Goal: Transaction & Acquisition: Purchase product/service

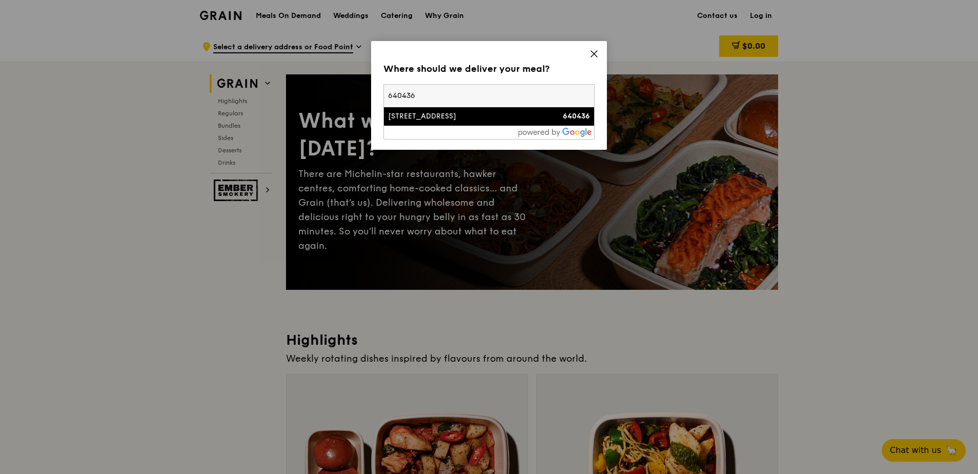
type input "640436"
click at [433, 117] on div "[STREET_ADDRESS]" at bounding box center [464, 116] width 152 height 10
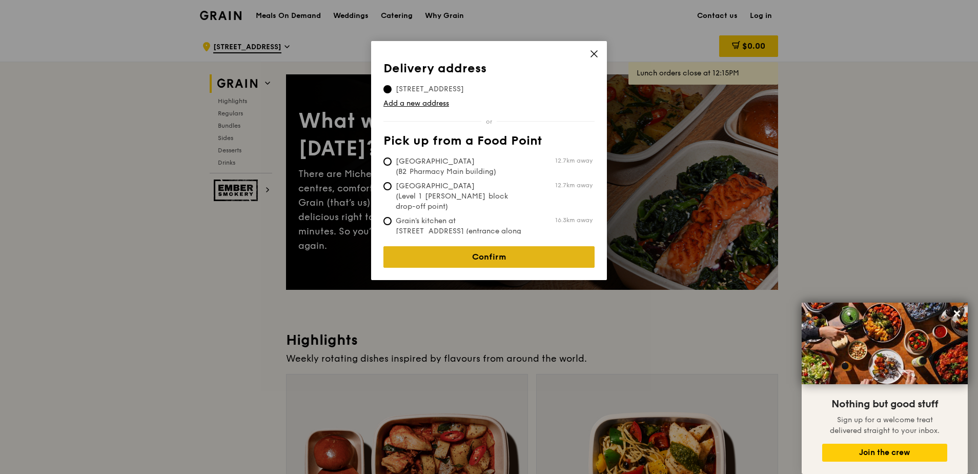
click at [483, 246] on link "Confirm" at bounding box center [488, 257] width 211 height 22
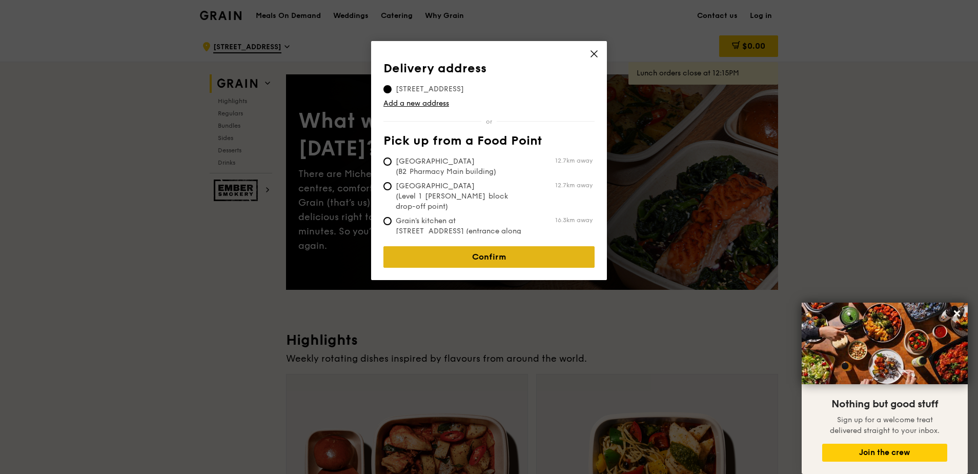
click at [493, 253] on link "Confirm" at bounding box center [488, 257] width 211 height 22
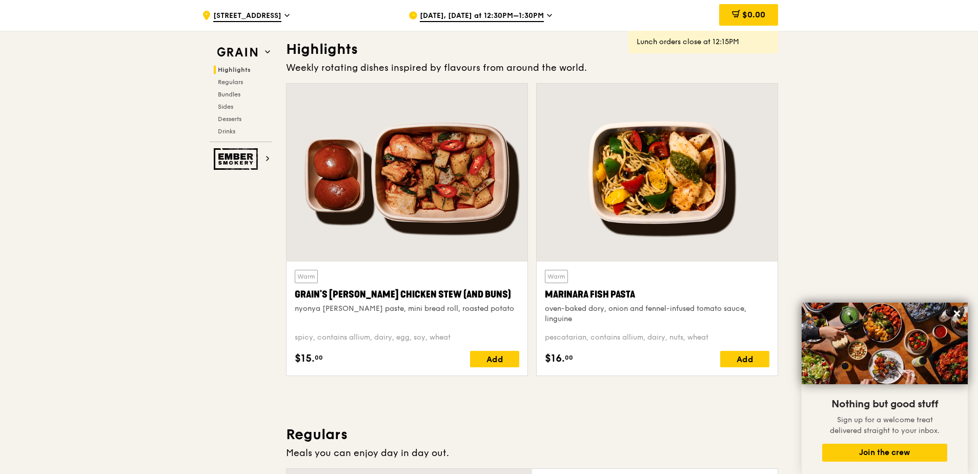
scroll to position [256, 0]
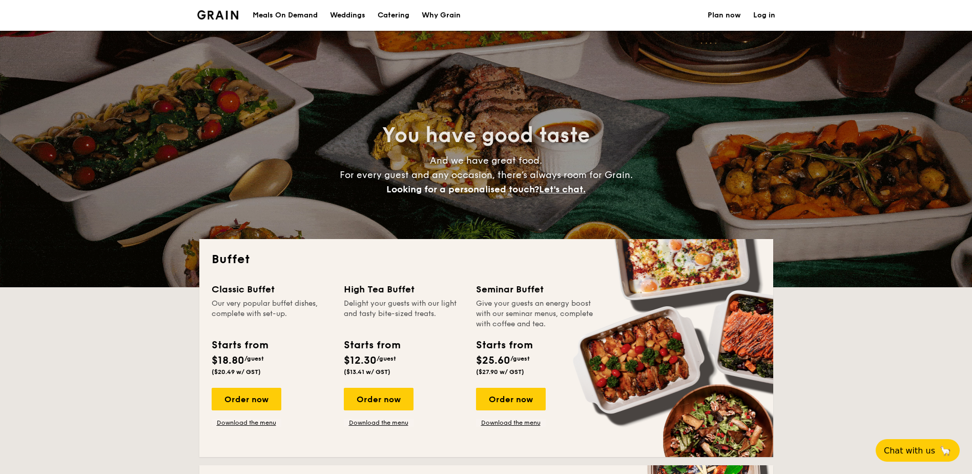
select select
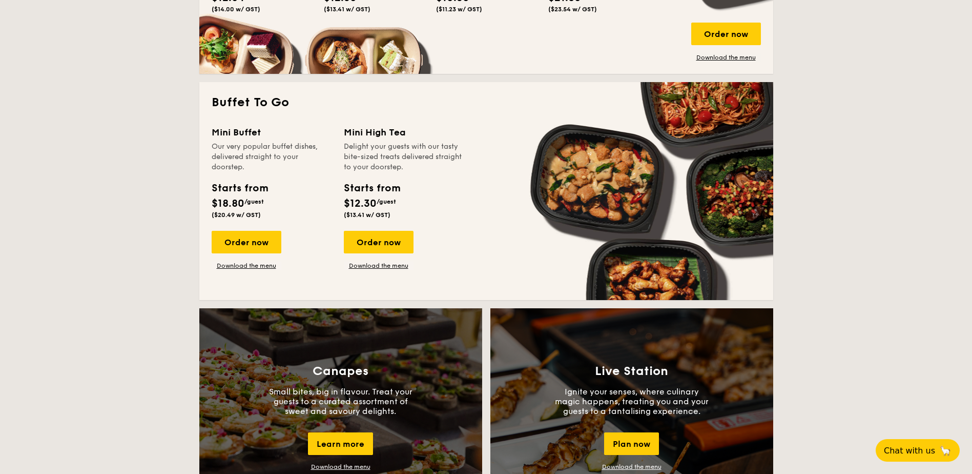
scroll to position [615, 0]
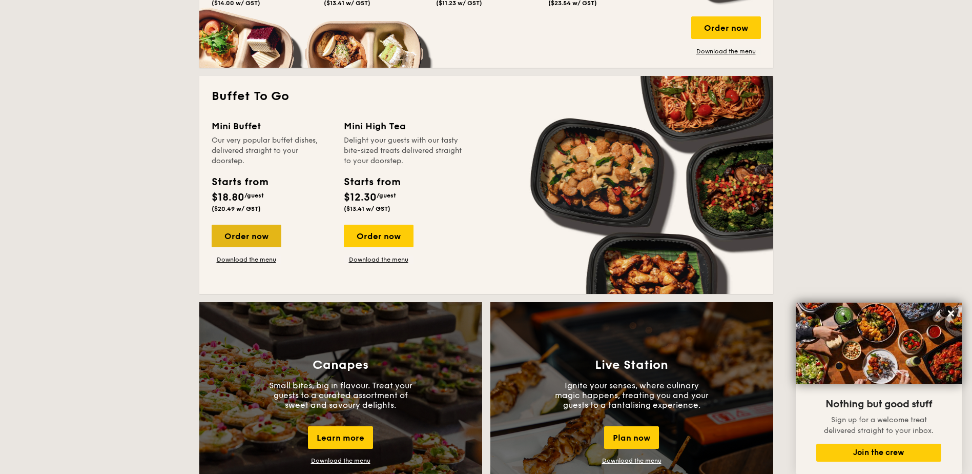
click at [256, 239] on div "Order now" at bounding box center [247, 236] width 70 height 23
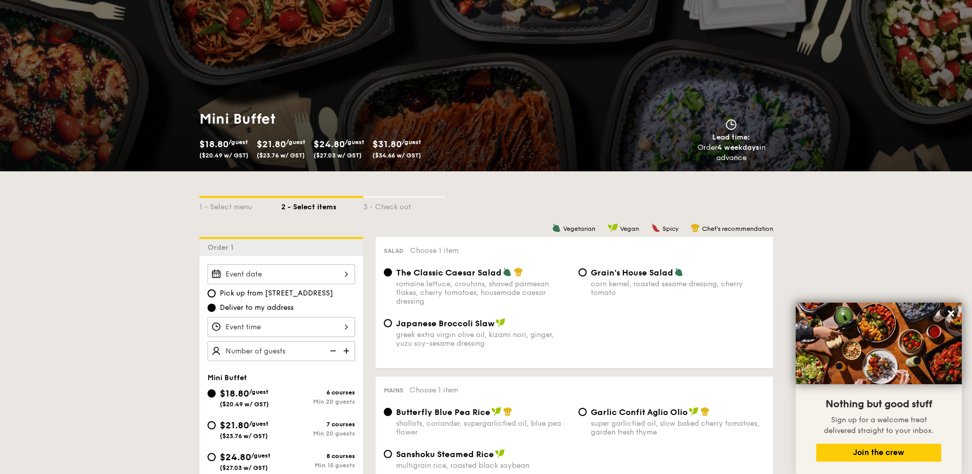
scroll to position [154, 0]
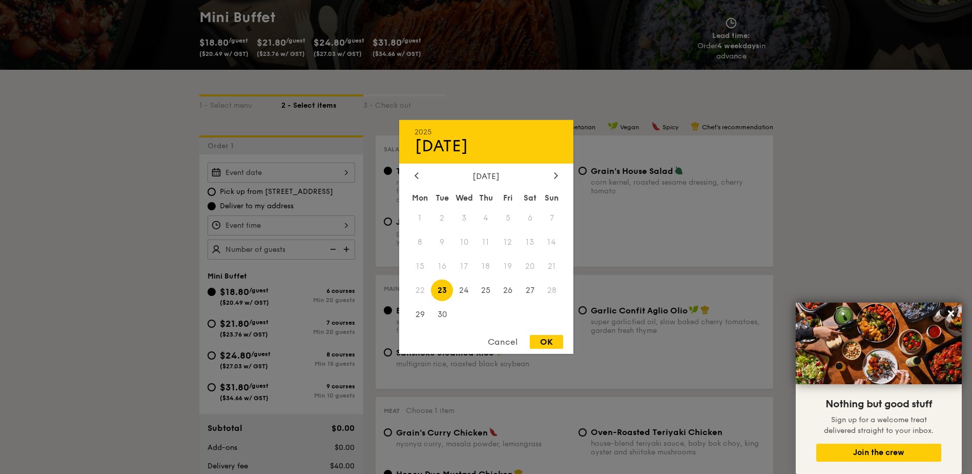
click at [347, 171] on div "2025 Sep 23 September 2025 Mon Tue Wed Thu Fri Sat Sun 1 2 3 4 5 6 7 8 9 10 11 …" at bounding box center [282, 172] width 148 height 20
click at [422, 314] on span "29" at bounding box center [421, 314] width 22 height 22
click at [551, 344] on div "OK" at bounding box center [546, 342] width 33 height 14
type input "Sep 29, 2025"
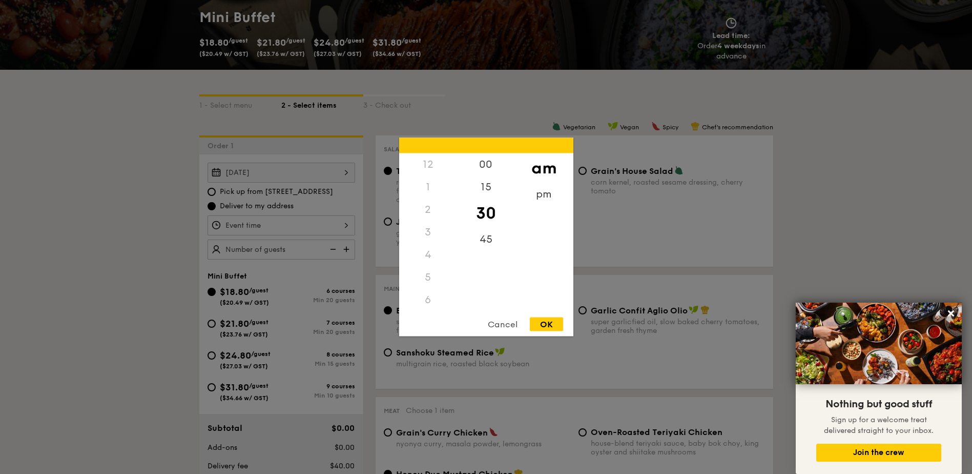
click at [258, 229] on div "12 1 2 3 4 5 6 7 8 9 10 11 00 15 30 45 am pm Cancel OK" at bounding box center [282, 225] width 148 height 20
click at [428, 206] on div "5" at bounding box center [428, 207] width 58 height 23
click at [549, 197] on div "pm" at bounding box center [544, 198] width 58 height 30
click at [426, 211] on div "5" at bounding box center [428, 211] width 58 height 30
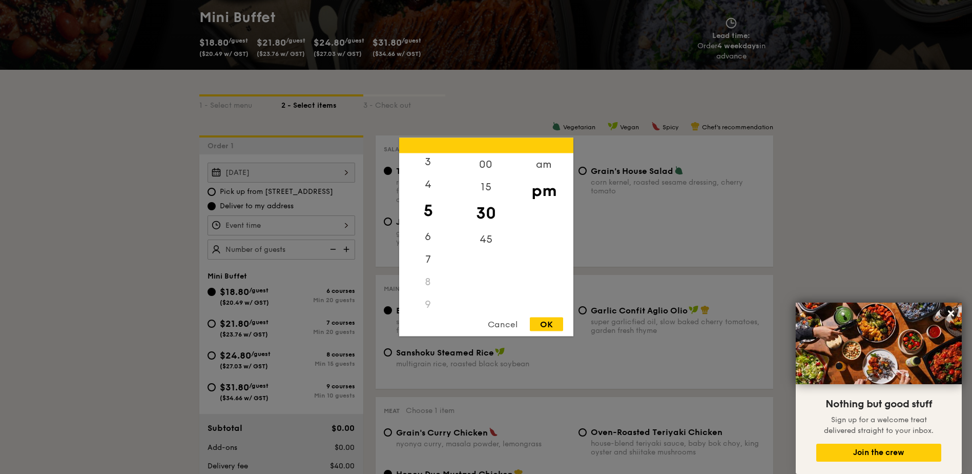
click at [548, 321] on div "OK" at bounding box center [546, 324] width 33 height 14
type input "5:30PM"
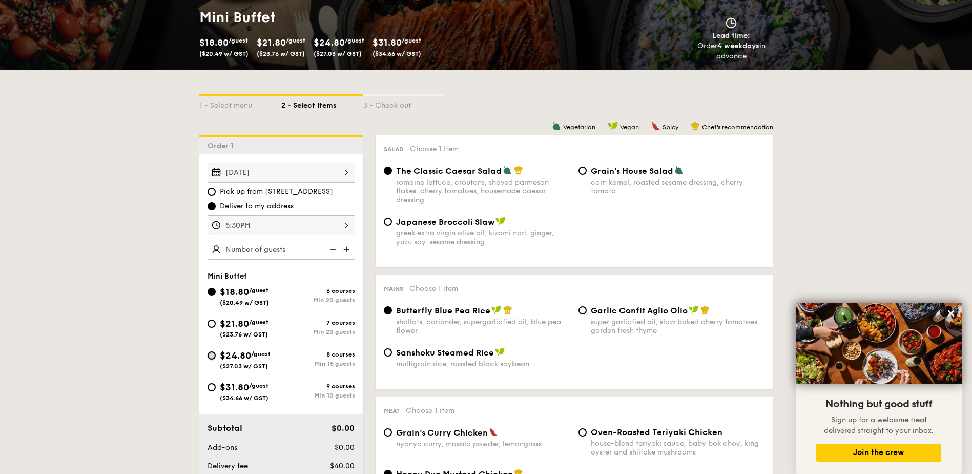
click at [214, 356] on input "$24.80 /guest ($27.03 w/ GST) 8 courses Min 15 guests" at bounding box center [212, 355] width 8 height 8
radio input "true"
radio input "false"
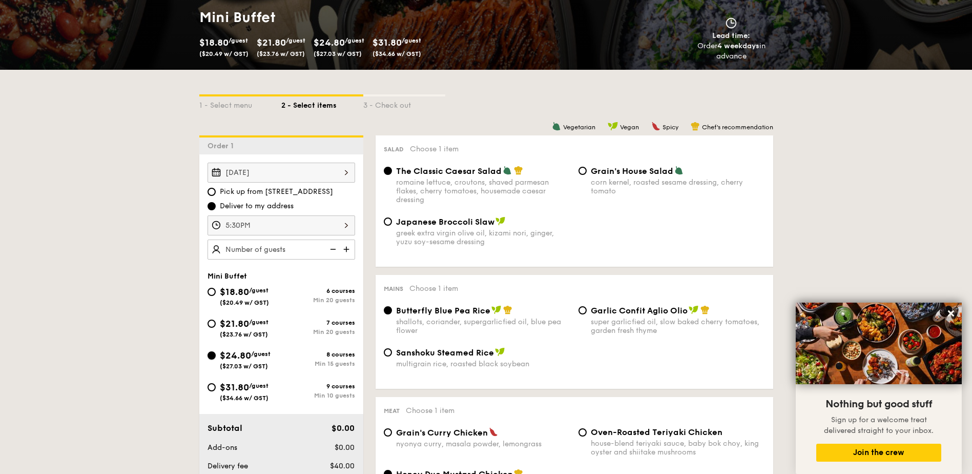
radio input "true"
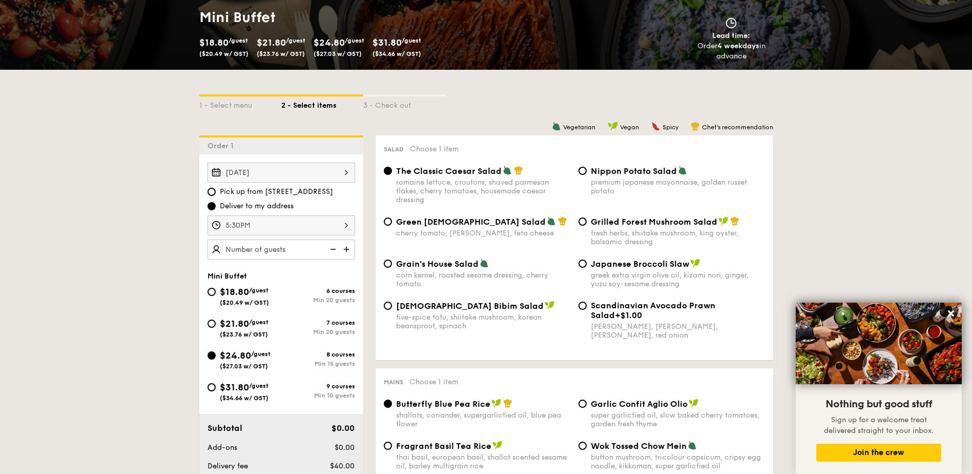
click at [344, 248] on img at bounding box center [347, 248] width 15 height 19
type input "15 guests"
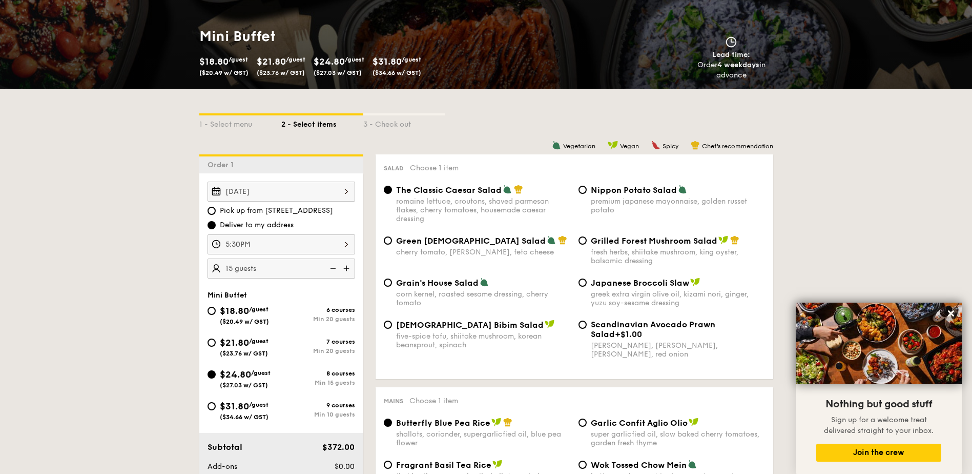
scroll to position [103, 0]
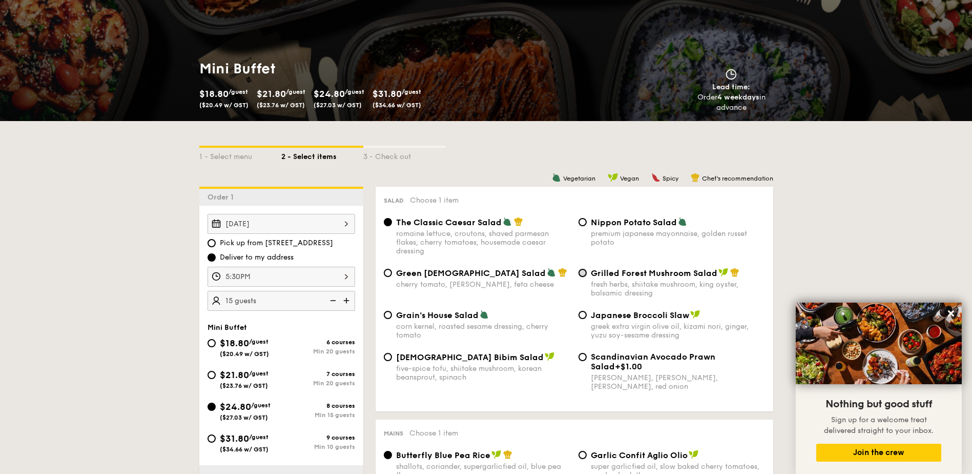
click at [584, 274] on input "Grilled Forest Mushroom Salad fresh herbs, shiitake mushroom, king oyster, bals…" at bounding box center [583, 273] width 8 height 8
radio input "true"
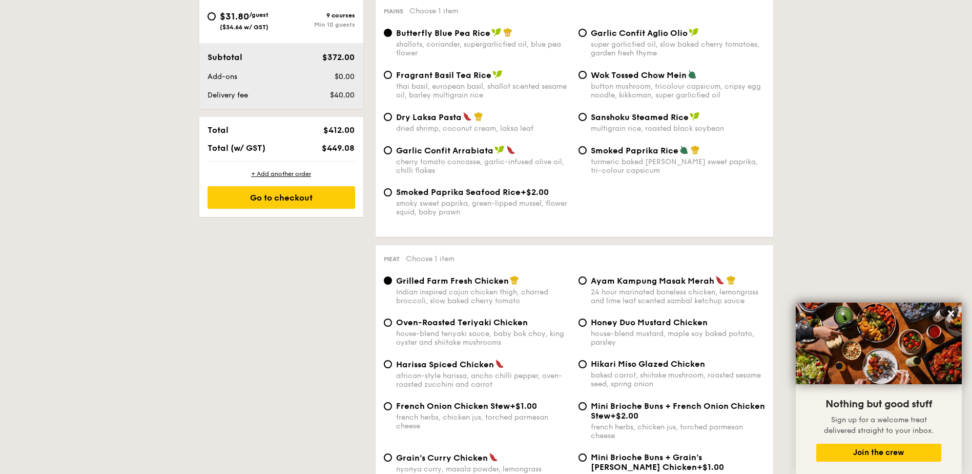
scroll to position [564, 0]
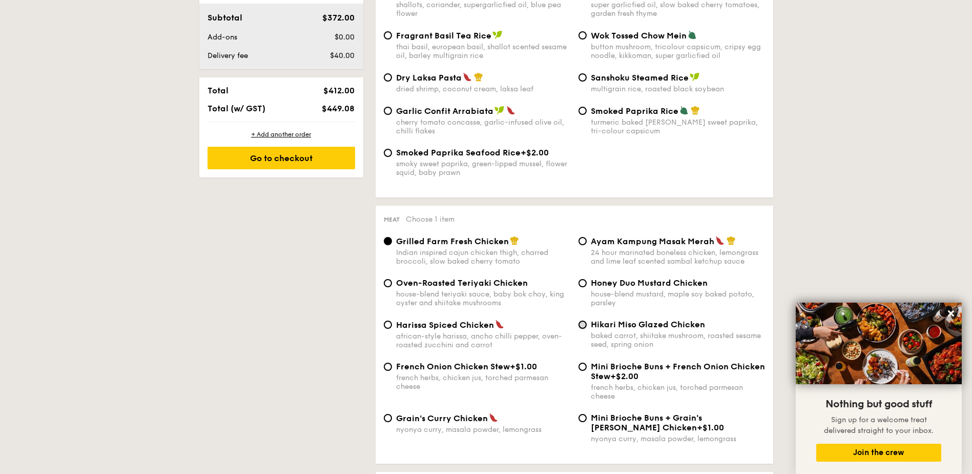
click at [584, 327] on input "Hikari Miso Glazed Chicken baked carrot, shiitake mushroom, roasted sesame seed…" at bounding box center [583, 324] width 8 height 8
radio input "true"
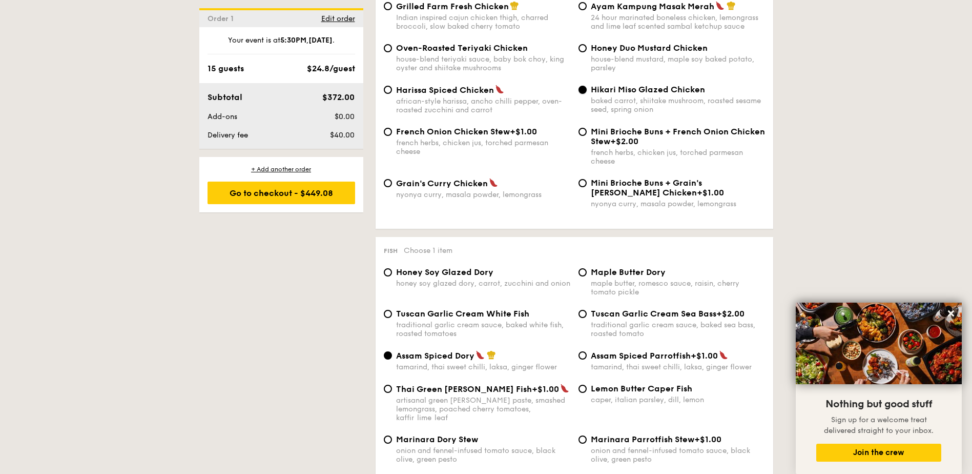
scroll to position [820, 0]
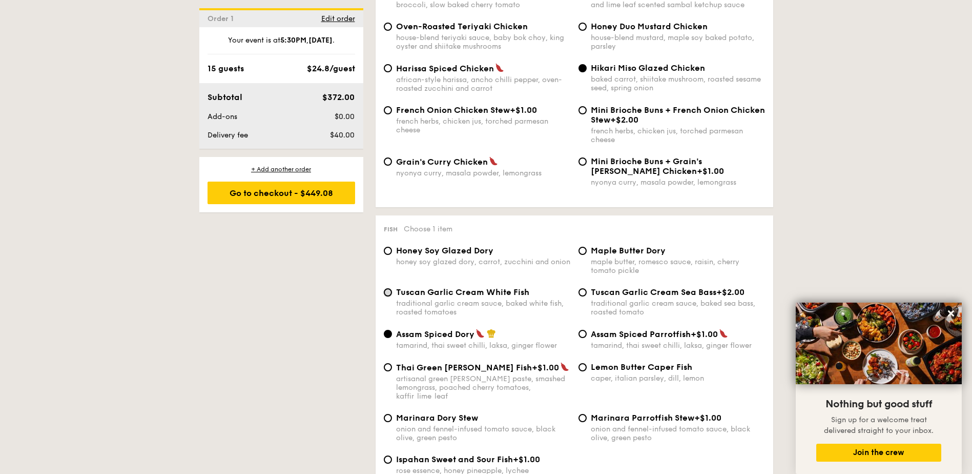
click at [390, 292] on input "Tuscan Garlic Cream White Fish traditional garlic cream sauce, baked white fish…" at bounding box center [388, 292] width 8 height 8
radio input "true"
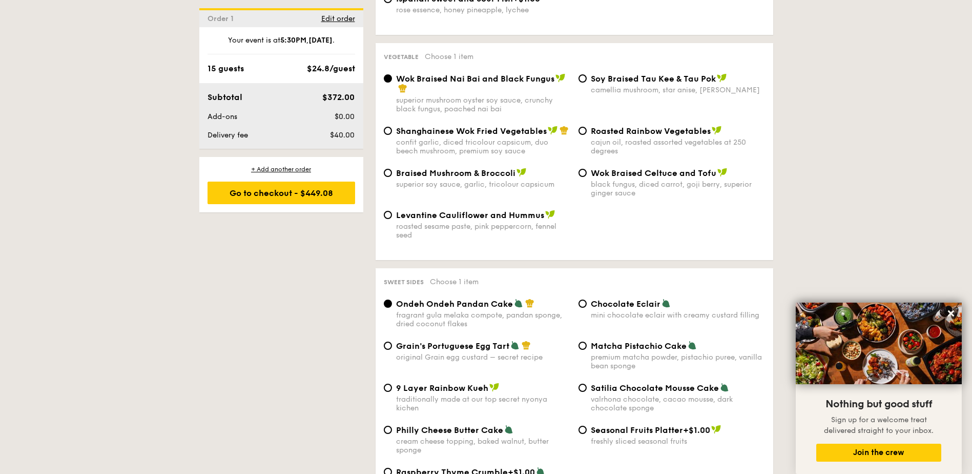
scroll to position [1282, 0]
click at [391, 340] on input "Grain's Portuguese Egg Tart original Grain egg custard – secret recipe" at bounding box center [388, 344] width 8 height 8
radio input "true"
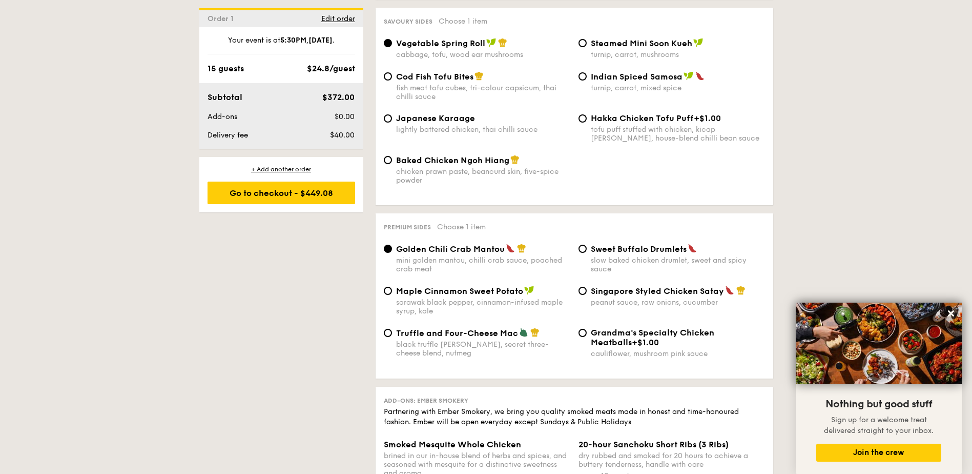
scroll to position [1794, 0]
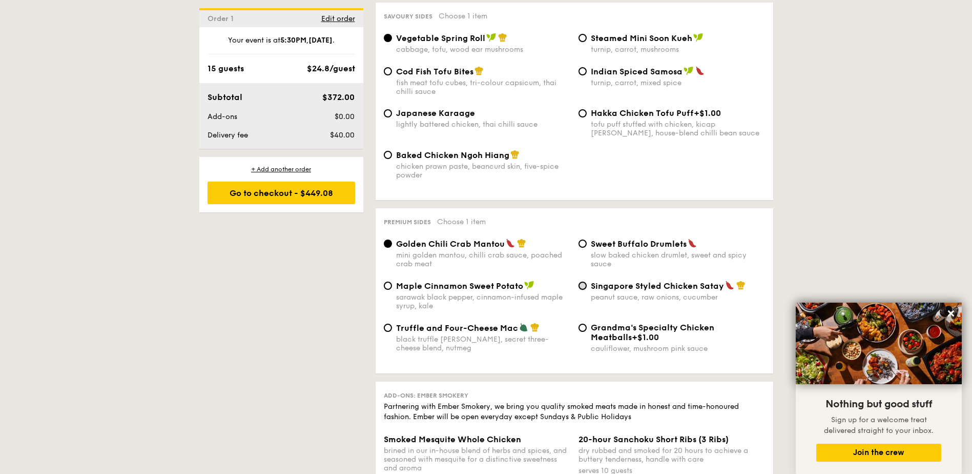
click at [582, 281] on input "Singapore Styled Chicken Satay peanut sauce, raw onions, cucumber" at bounding box center [583, 285] width 8 height 8
radio input "true"
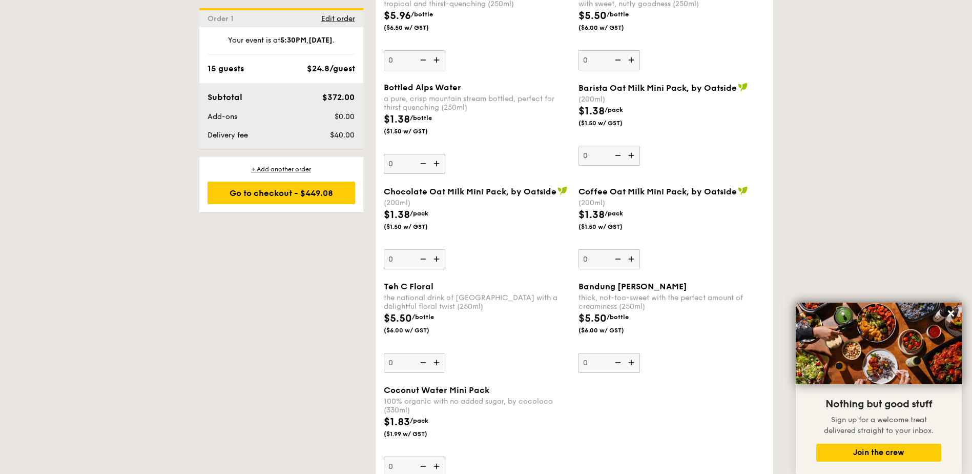
scroll to position [2815, 0]
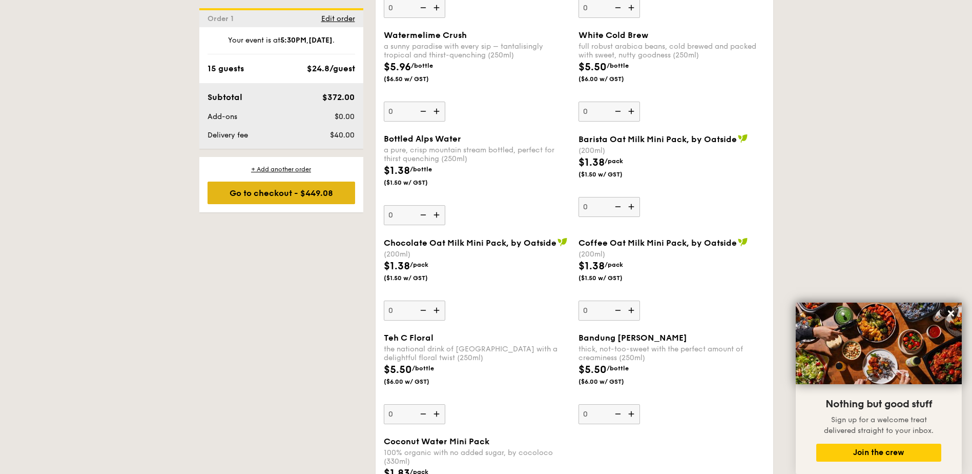
click at [251, 191] on div "Go to checkout - $449.08" at bounding box center [282, 192] width 148 height 23
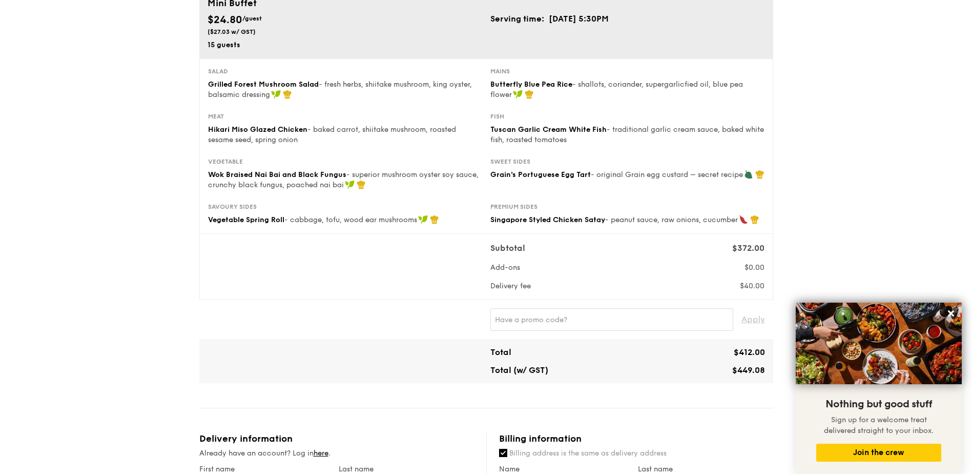
scroll to position [103, 0]
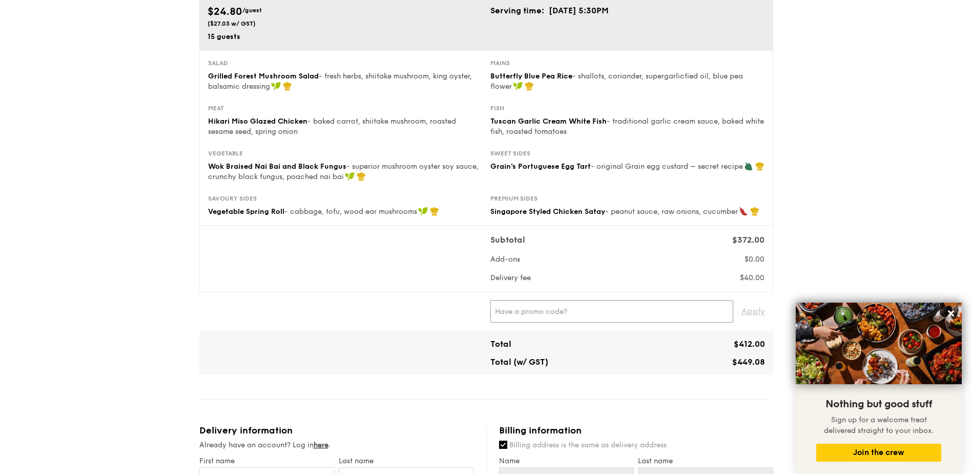
click at [583, 310] on input "text" at bounding box center [612, 311] width 243 height 23
paste input "WELCOMEFEAST"
type input "WELCOMEFEAST"
click at [749, 314] on span "Apply" at bounding box center [754, 311] width 24 height 23
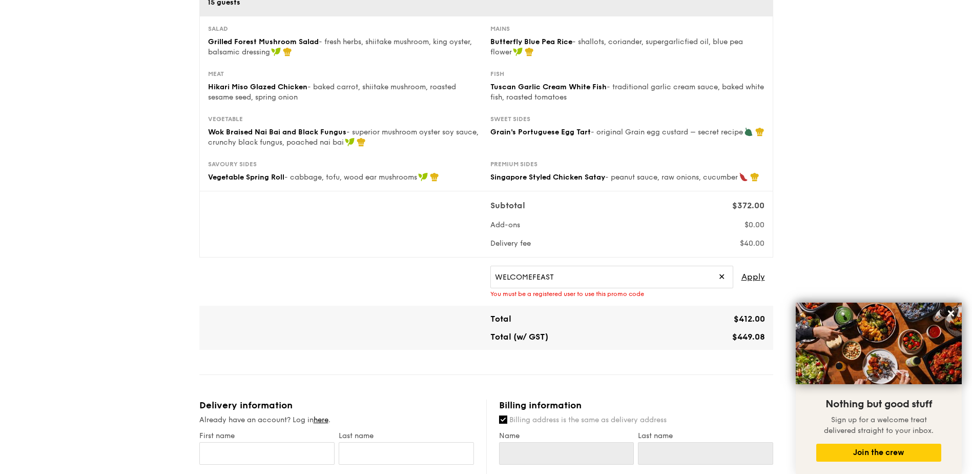
scroll to position [154, 0]
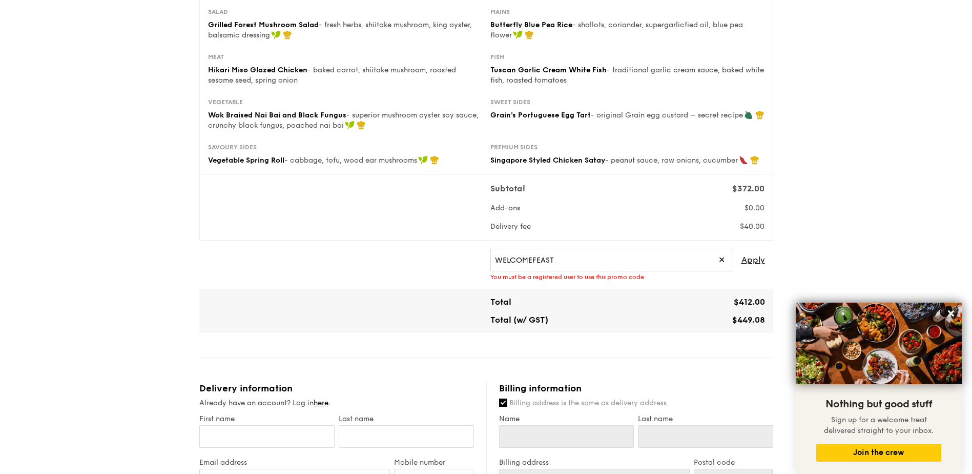
click at [601, 279] on div "You must be a registered user to use this promo code" at bounding box center [628, 276] width 275 height 7
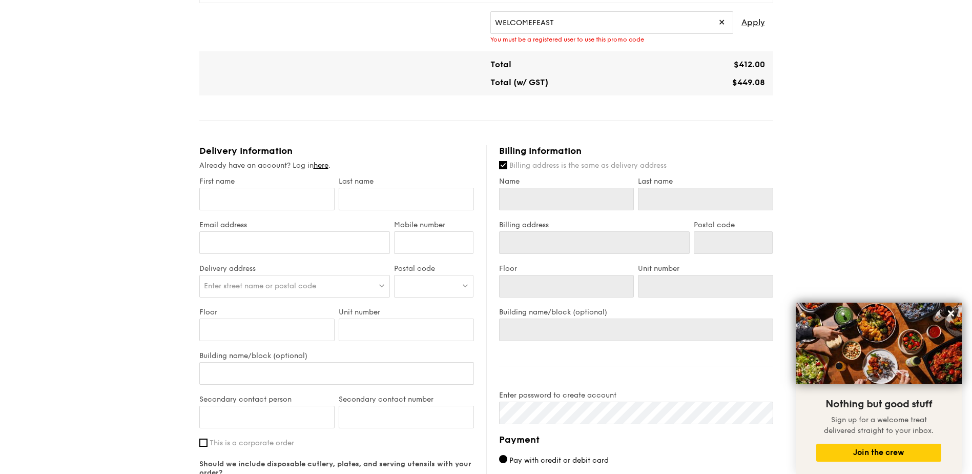
scroll to position [391, 0]
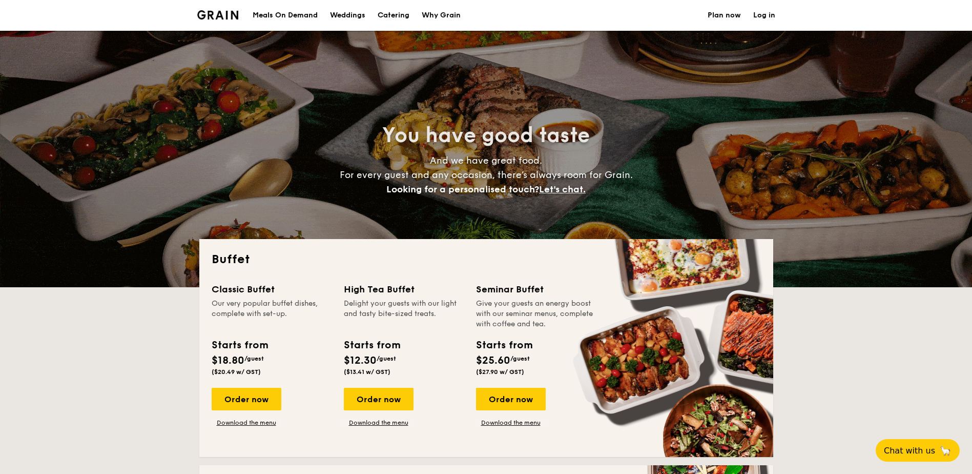
select select
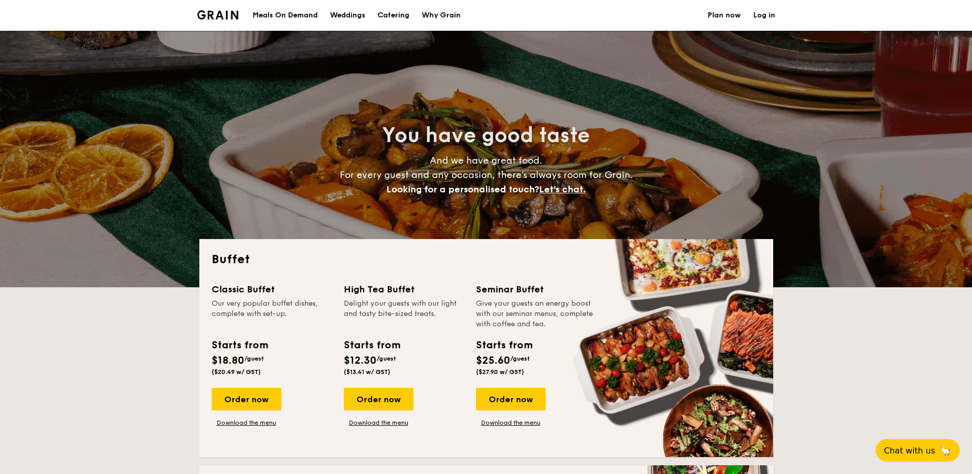
click at [765, 16] on link "Log in" at bounding box center [765, 15] width 22 height 31
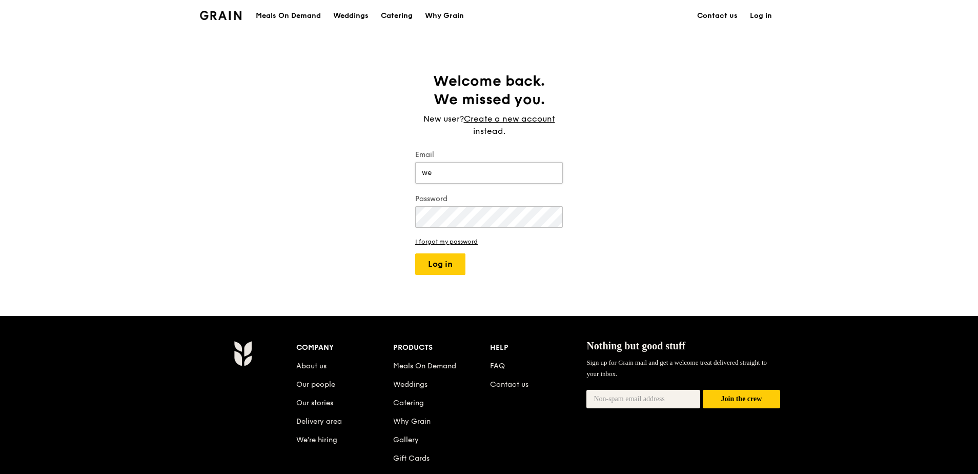
type input "[EMAIL_ADDRESS][DOMAIN_NAME]"
click at [448, 265] on button "Log in" at bounding box center [440, 264] width 50 height 22
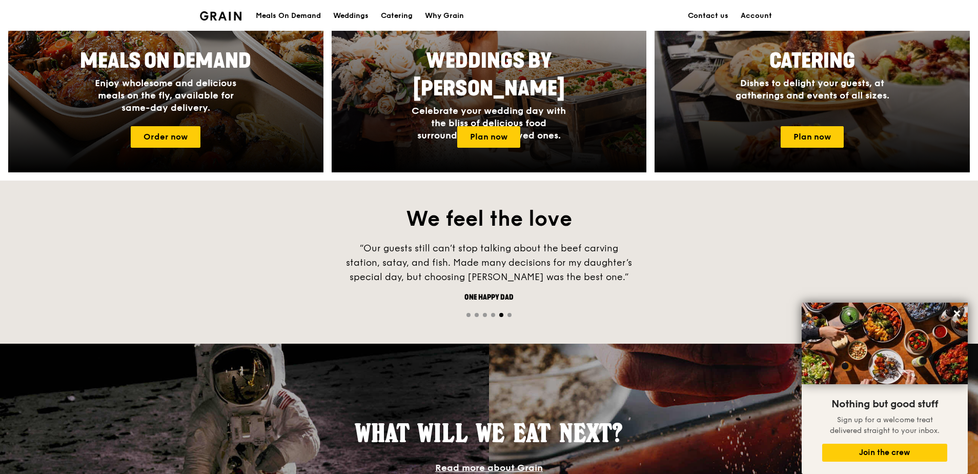
scroll to position [536, 0]
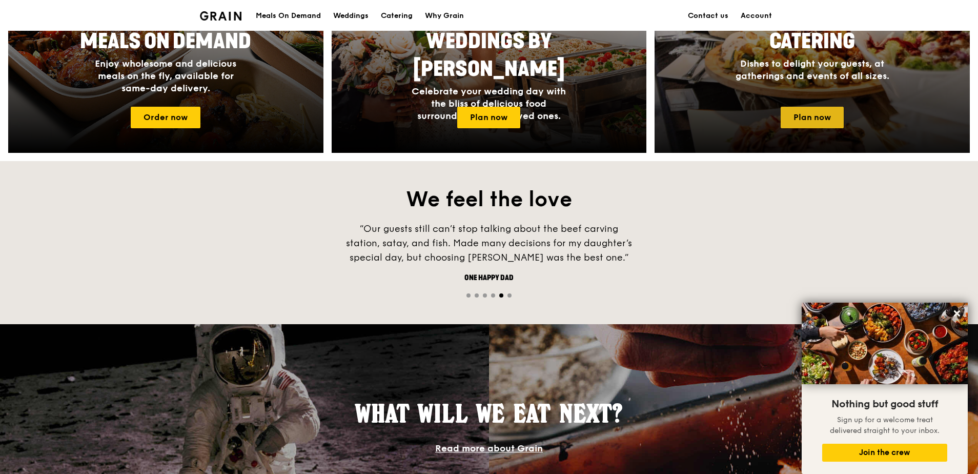
click at [815, 118] on link "Plan now" at bounding box center [812, 118] width 63 height 22
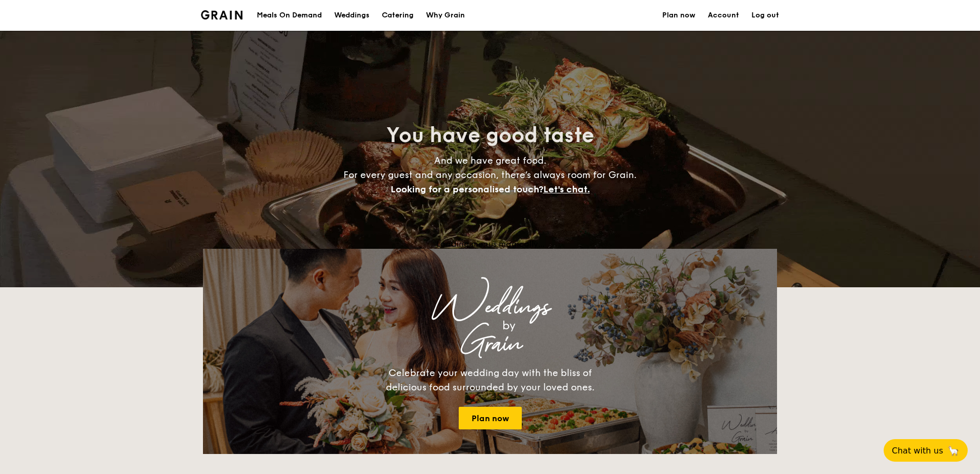
select select
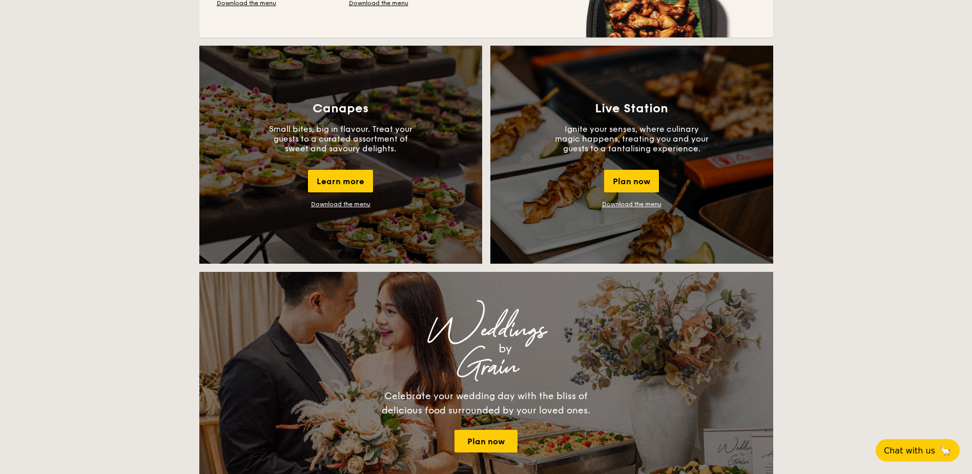
scroll to position [513, 0]
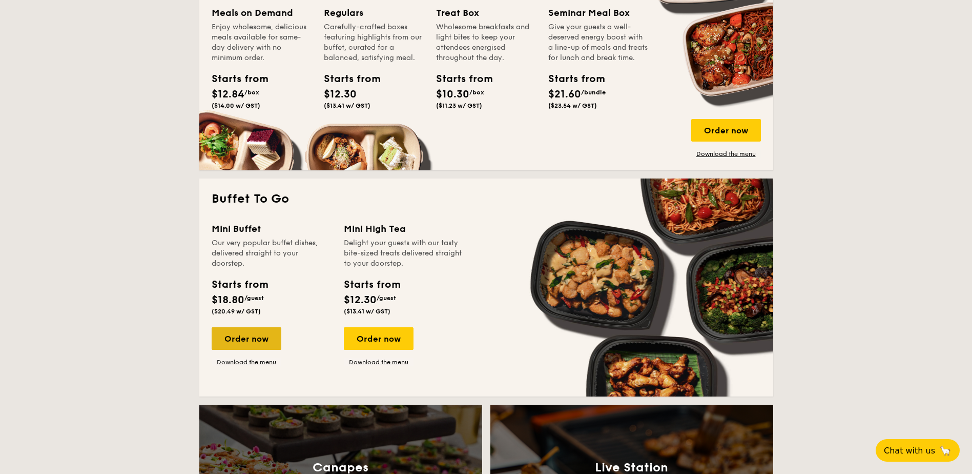
click at [249, 345] on div "Order now" at bounding box center [247, 338] width 70 height 23
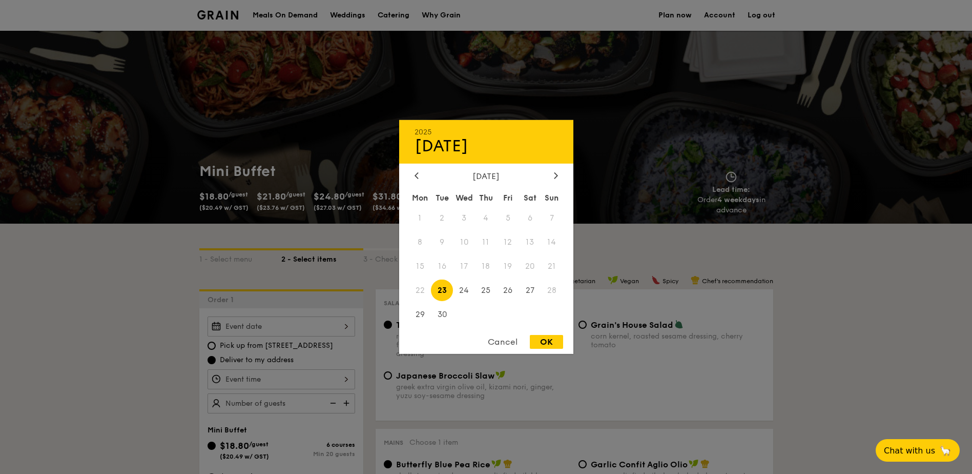
click at [338, 323] on div "2025 Sep [DATE] Tue Wed Thu Fri Sat Sun 1 2 3 4 5 6 7 8 9 10 11 12 13 14 15 16 …" at bounding box center [282, 326] width 148 height 20
click at [417, 310] on span "29" at bounding box center [421, 314] width 22 height 22
click at [541, 342] on div "OK" at bounding box center [546, 342] width 33 height 14
type input "[DATE]"
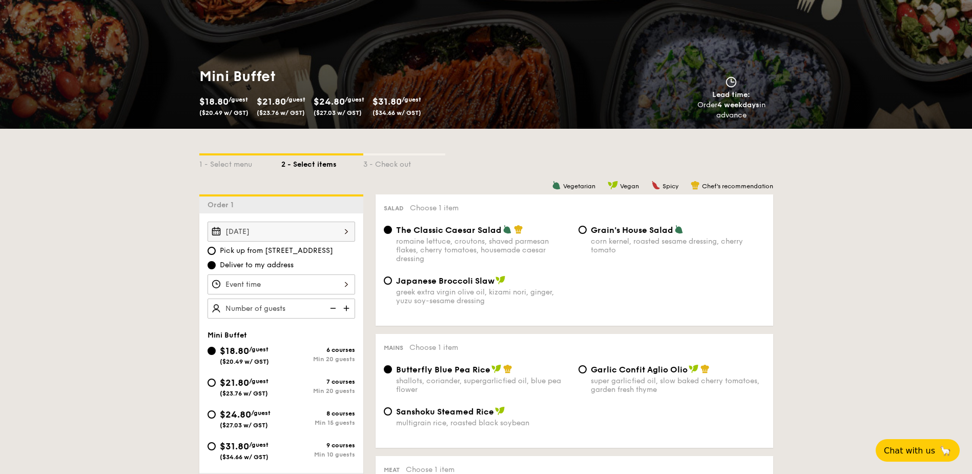
scroll to position [103, 0]
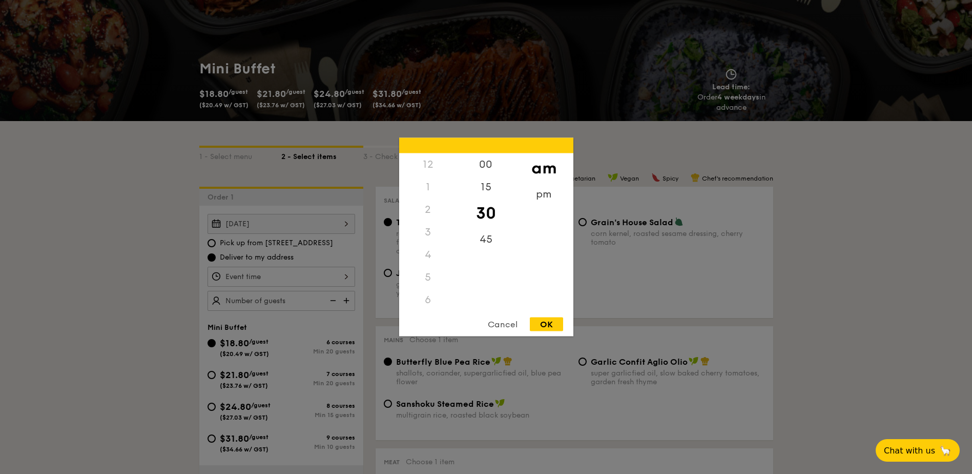
click at [345, 277] on div "12 1 2 3 4 5 6 7 8 9 10 11 00 15 30 45 am pm Cancel OK" at bounding box center [282, 277] width 148 height 20
click at [431, 160] on div "5" at bounding box center [428, 156] width 58 height 23
click at [428, 279] on div "5" at bounding box center [428, 277] width 58 height 23
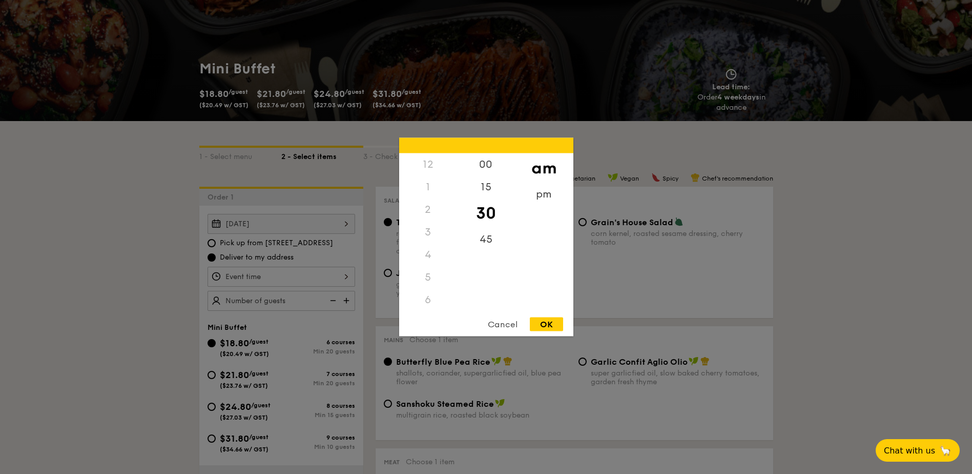
scroll to position [51, 0]
click at [423, 225] on div "5" at bounding box center [428, 226] width 58 height 23
click at [539, 196] on div "pm" at bounding box center [544, 198] width 58 height 30
click at [428, 229] on div "5" at bounding box center [428, 230] width 58 height 30
click at [551, 324] on div "OK" at bounding box center [546, 324] width 33 height 14
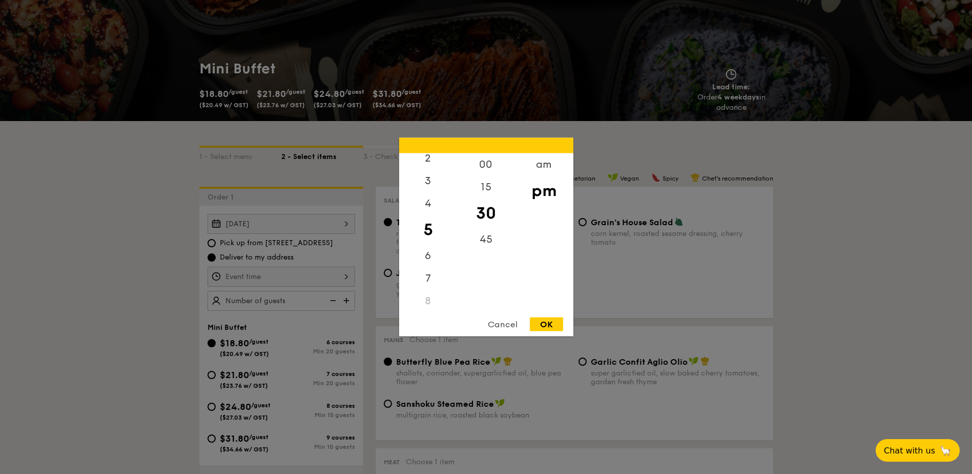
type input "5:30PM"
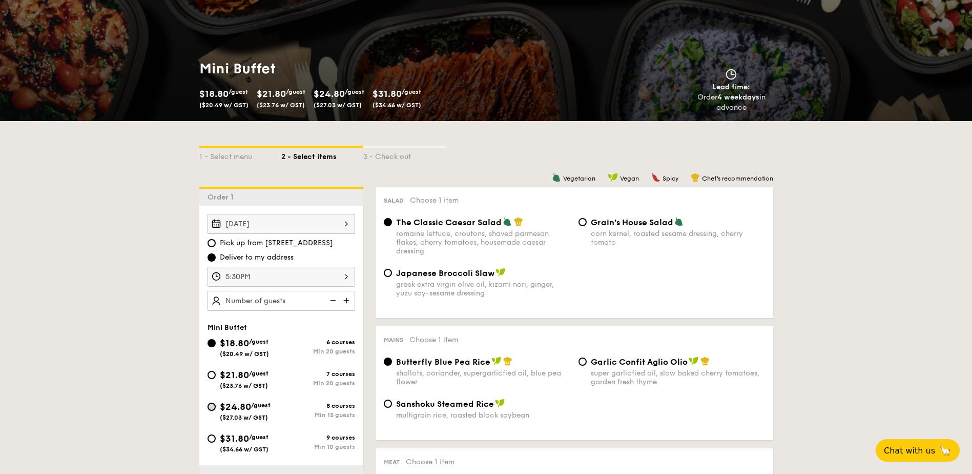
click at [211, 407] on input "$24.80 /guest ($27.03 w/ GST) 8 courses Min 15 guests" at bounding box center [212, 406] width 8 height 8
radio input "true"
radio input "false"
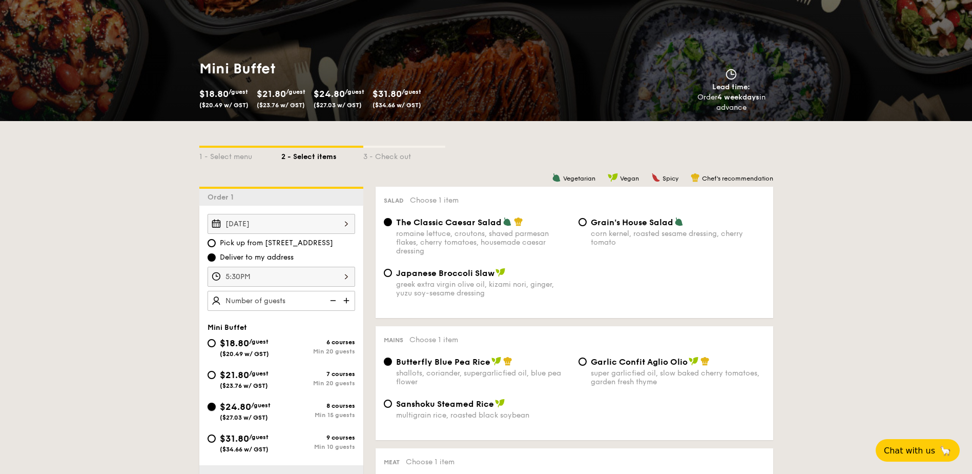
radio input "true"
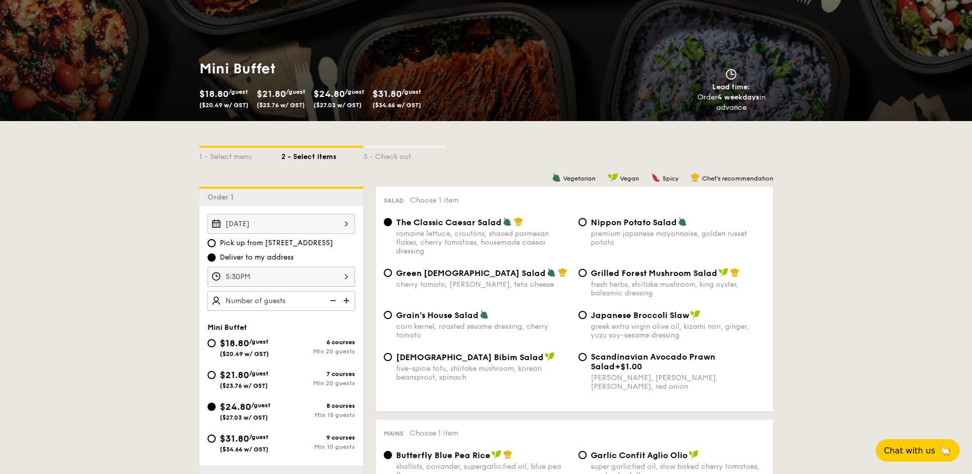
click at [348, 299] on img at bounding box center [347, 300] width 15 height 19
type input "15 guests"
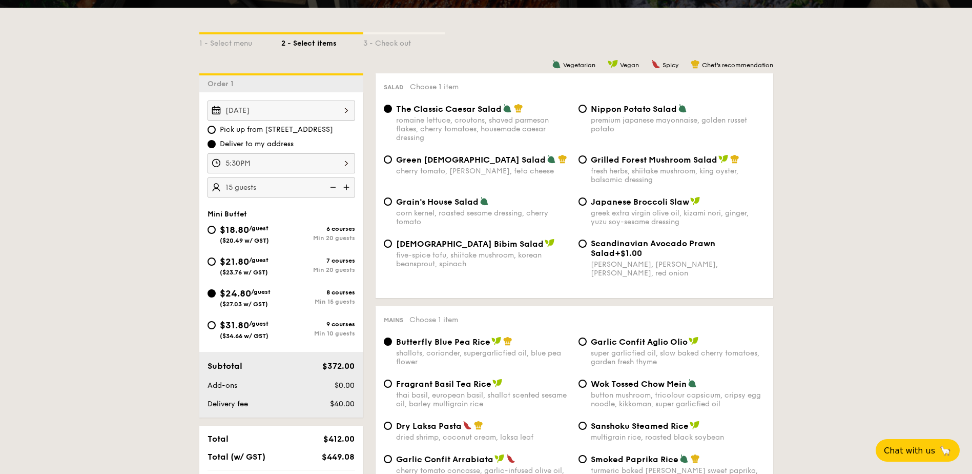
scroll to position [154, 0]
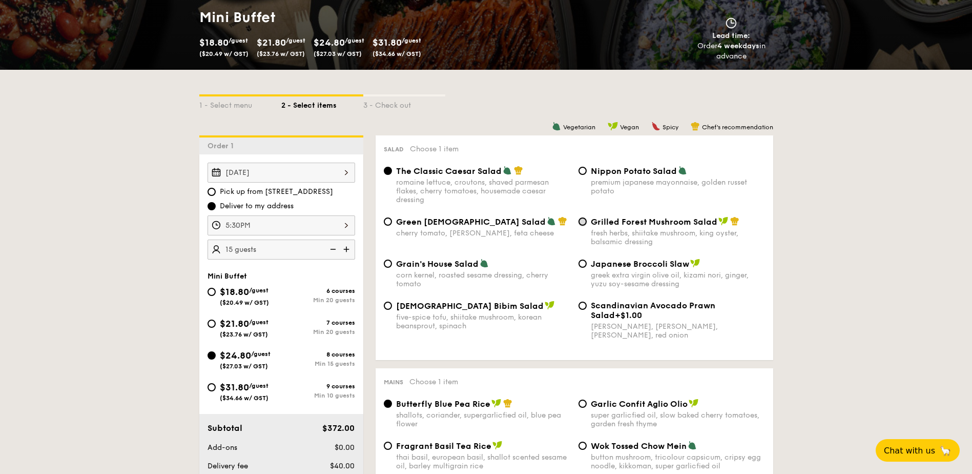
click at [580, 222] on input "Grilled Forest Mushroom Salad fresh herbs, shiitake mushroom, king oyster, bals…" at bounding box center [583, 221] width 8 height 8
radio input "true"
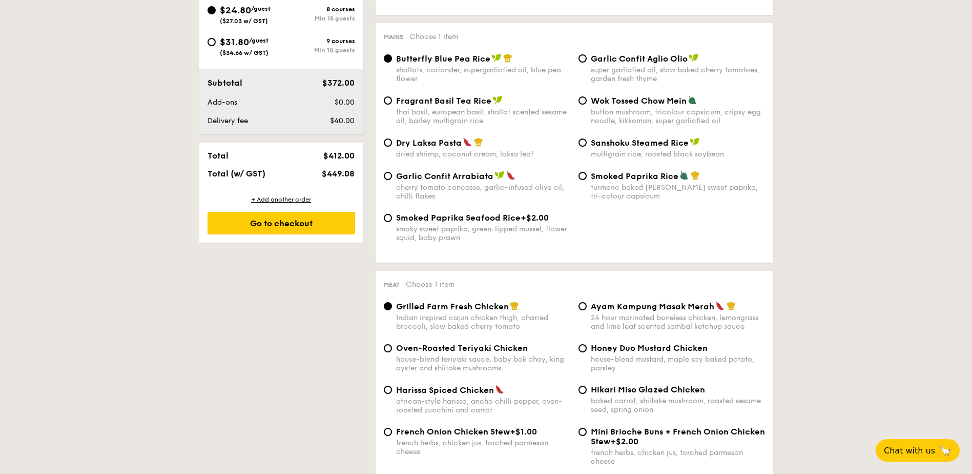
scroll to position [513, 0]
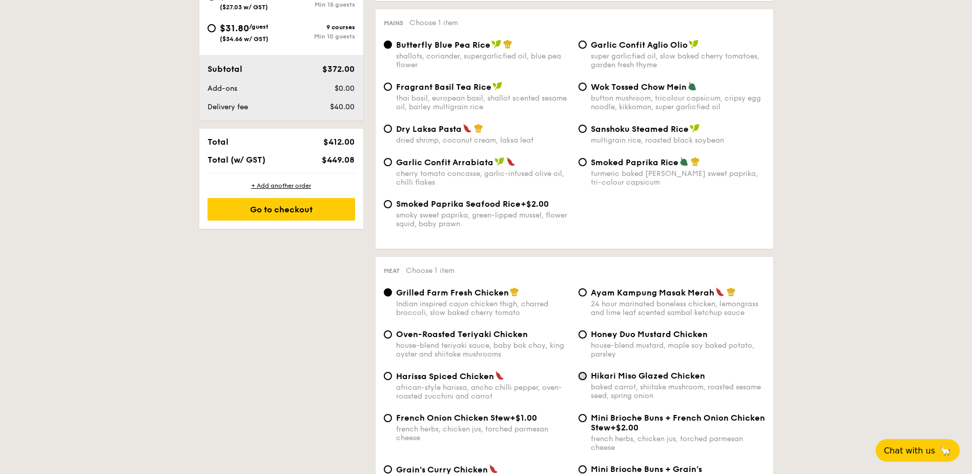
click at [584, 375] on input "Hikari Miso Glazed Chicken baked carrot, shiitake mushroom, roasted sesame seed…" at bounding box center [583, 376] width 8 height 8
radio input "true"
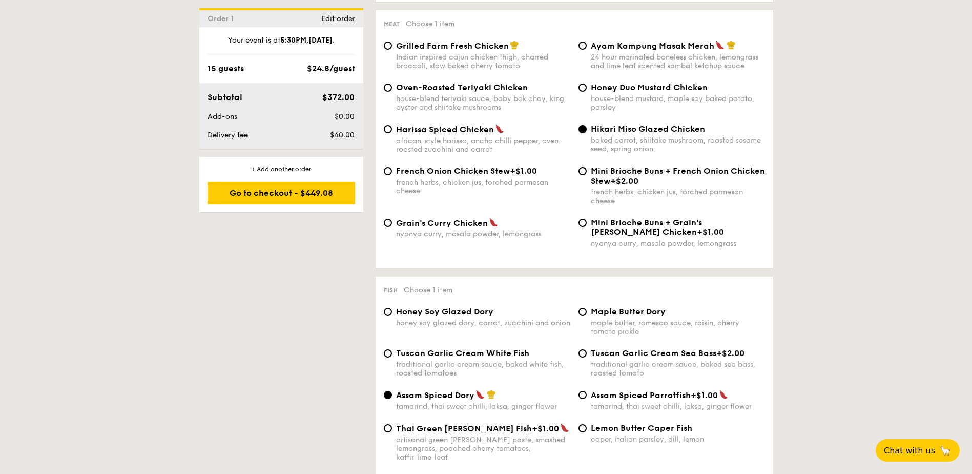
scroll to position [769, 0]
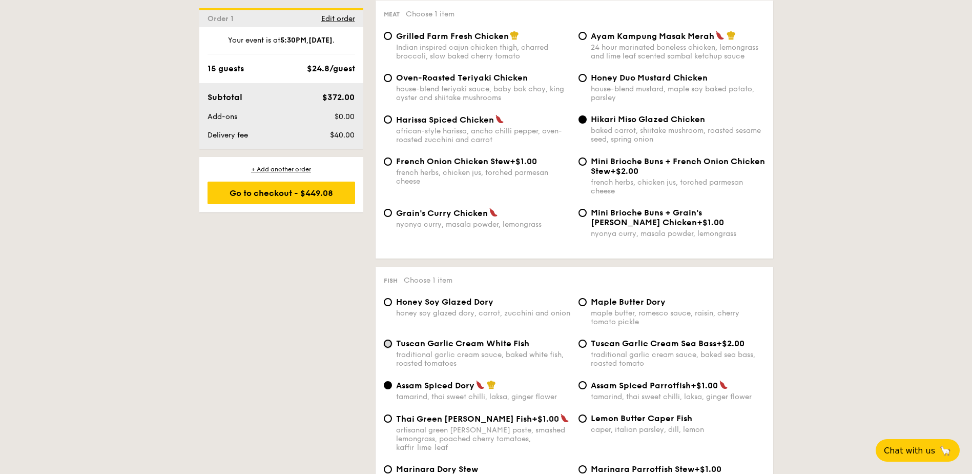
click at [387, 344] on input "Tuscan Garlic Cream White Fish traditional garlic cream sauce, baked white fish…" at bounding box center [388, 343] width 8 height 8
radio input "true"
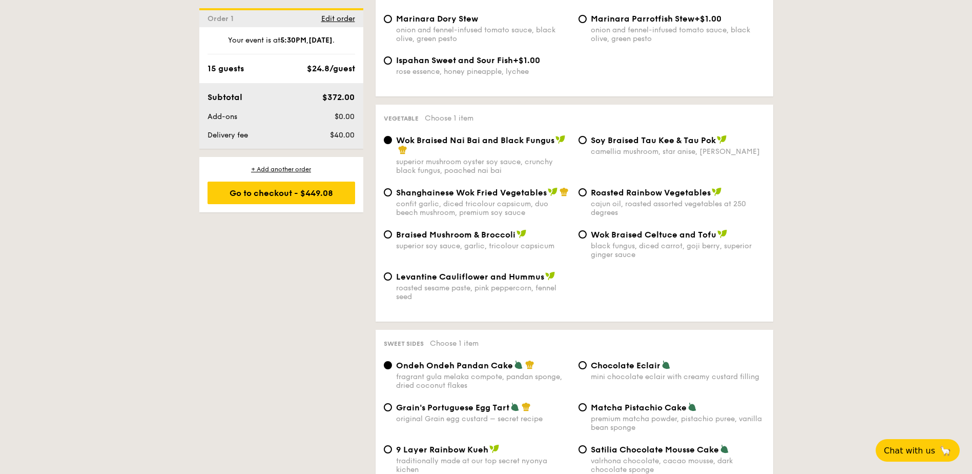
scroll to position [1282, 0]
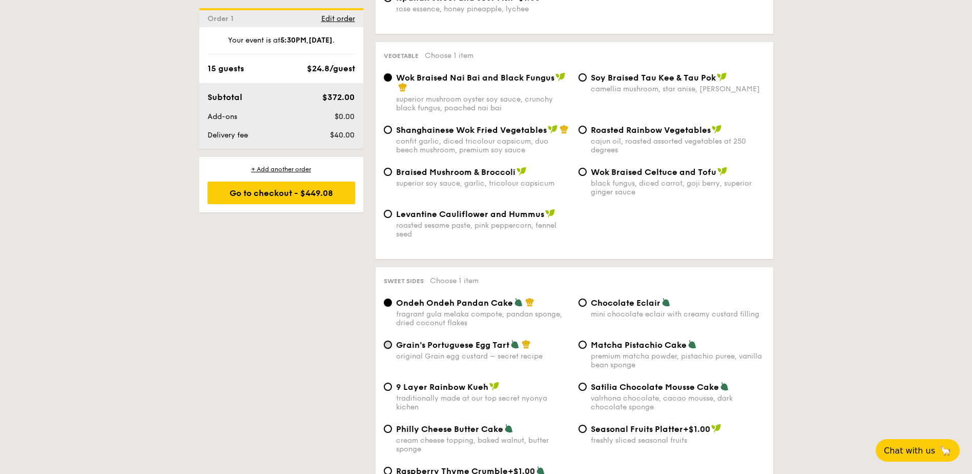
click at [388, 340] on input "Grain's Portuguese Egg Tart original Grain egg custard – secret recipe" at bounding box center [388, 344] width 8 height 8
radio input "true"
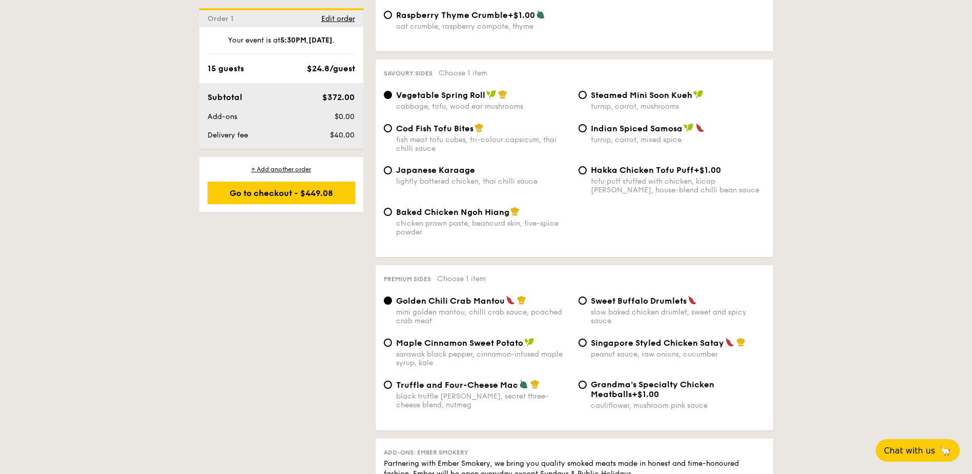
scroll to position [1743, 0]
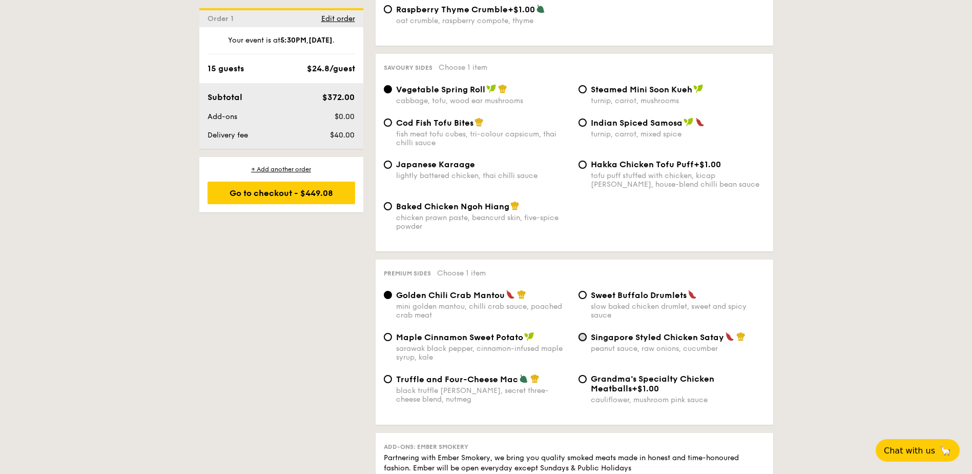
click at [583, 333] on input "Singapore Styled Chicken Satay peanut sauce, raw onions, cucumber" at bounding box center [583, 337] width 8 height 8
radio input "true"
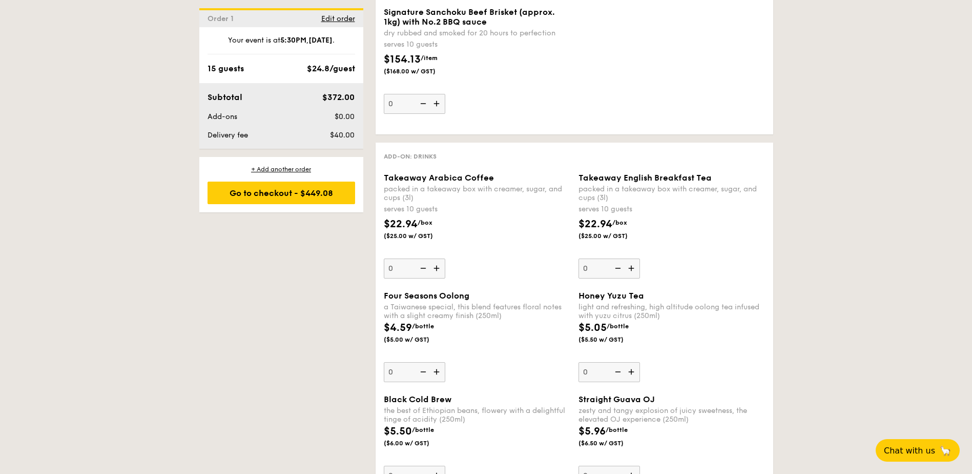
scroll to position [2358, 0]
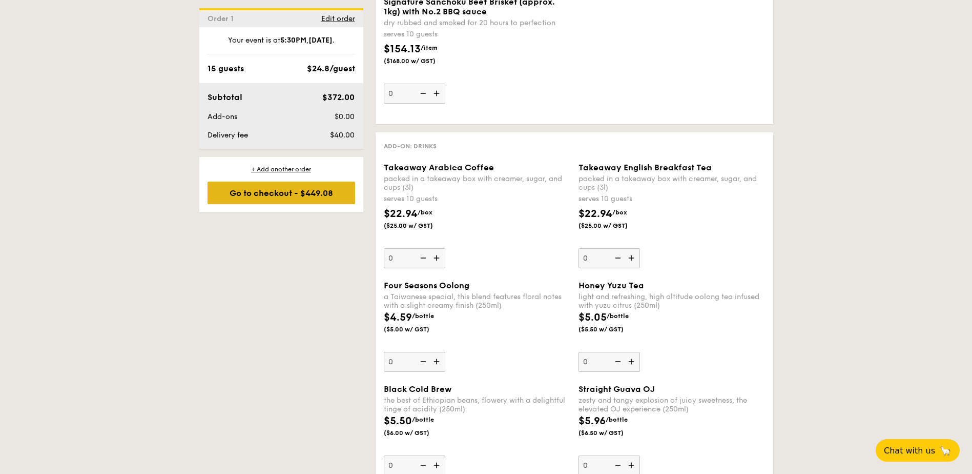
click at [273, 194] on div "Go to checkout - $449.08" at bounding box center [282, 192] width 148 height 23
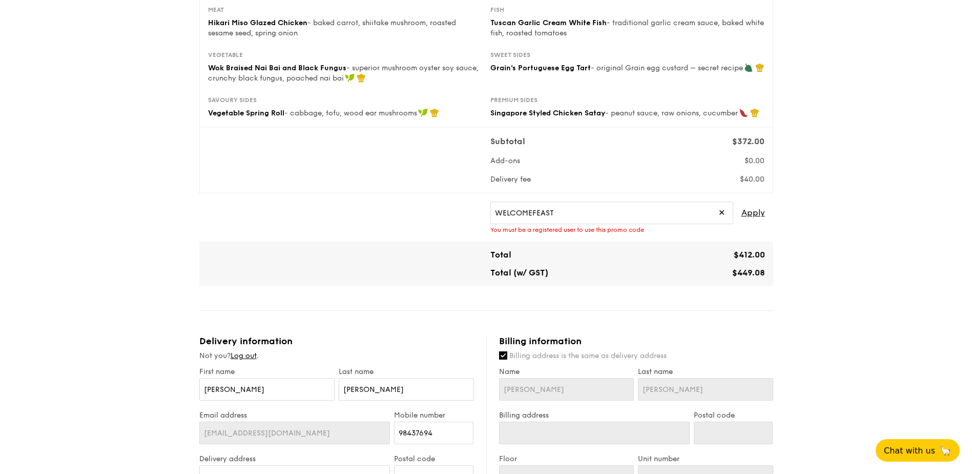
scroll to position [205, 0]
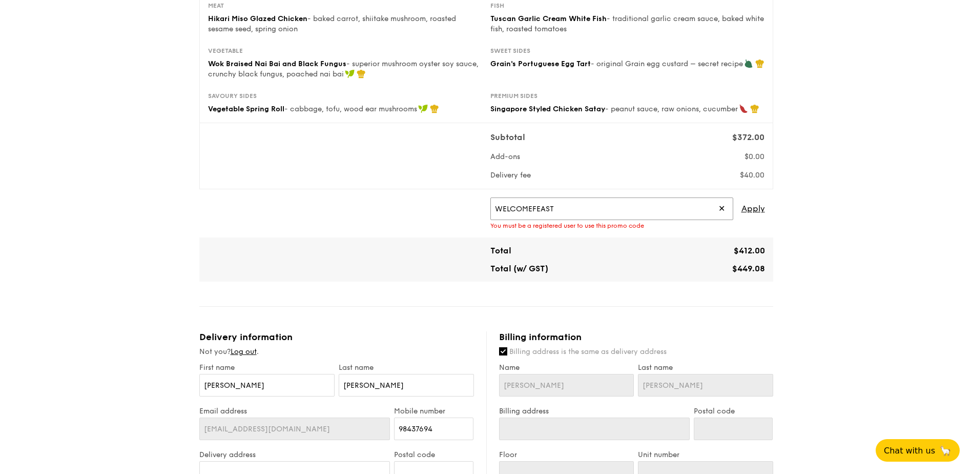
click at [555, 208] on input "WELCOMEFEAST" at bounding box center [612, 208] width 243 height 23
click at [748, 207] on span "Apply" at bounding box center [754, 208] width 24 height 23
type input "WELCOMEFEAST"
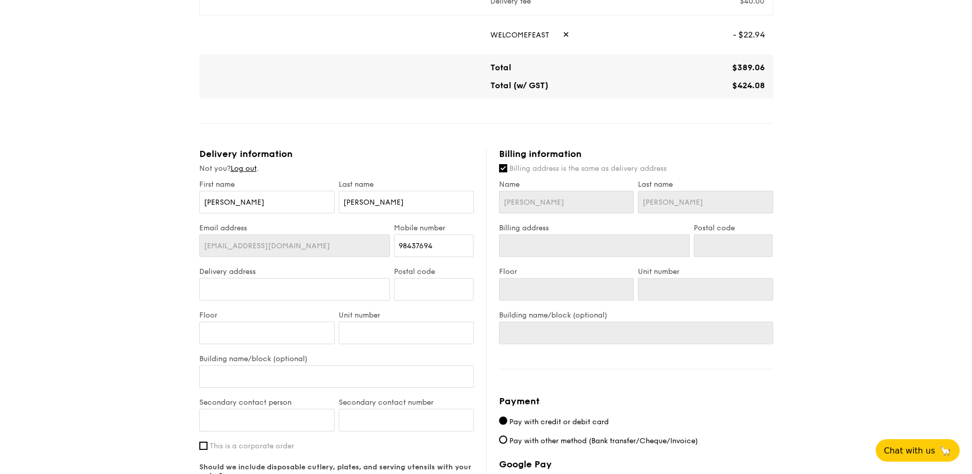
scroll to position [410, 0]
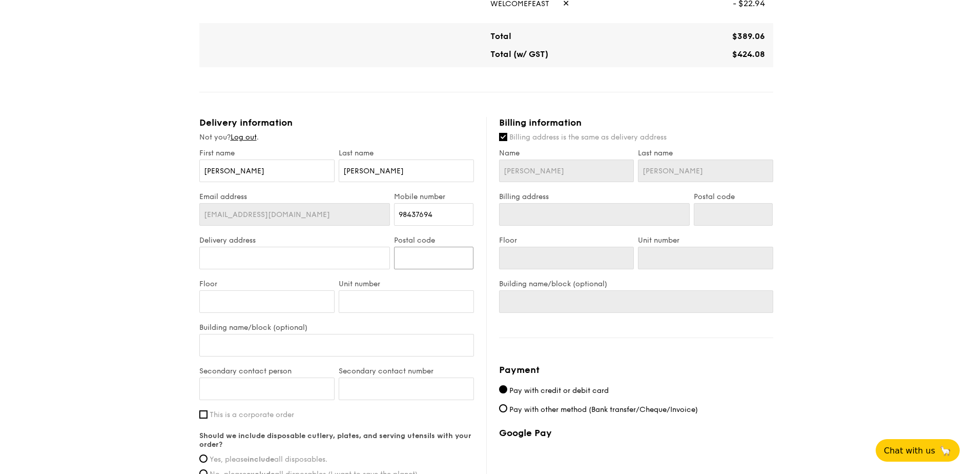
click at [415, 262] on input "Postal code" at bounding box center [433, 258] width 79 height 23
click at [283, 262] on input "Delivery address" at bounding box center [294, 258] width 191 height 23
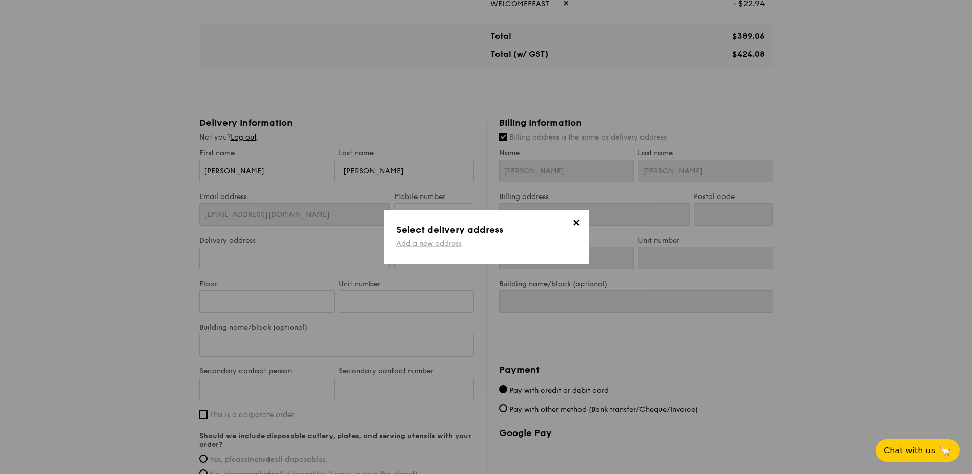
click at [422, 246] on link "Add a new address" at bounding box center [429, 243] width 66 height 9
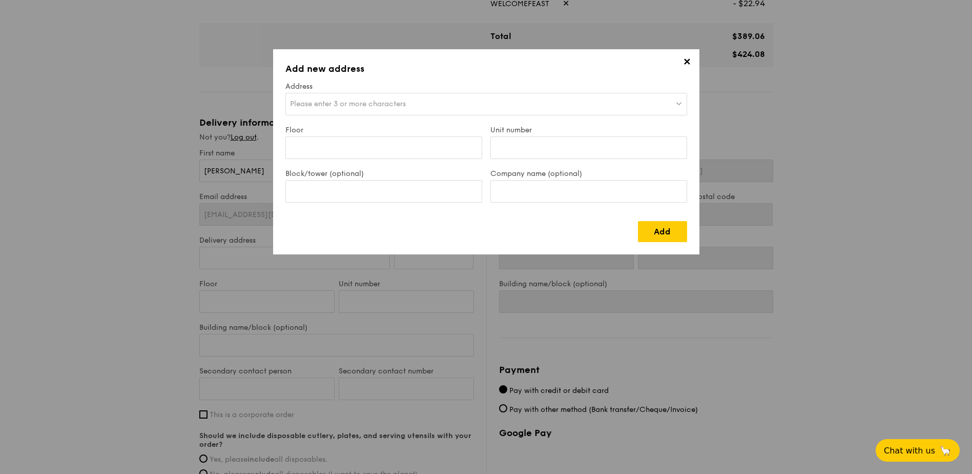
click at [318, 101] on span "Please enter 3 or more characters" at bounding box center [348, 103] width 116 height 9
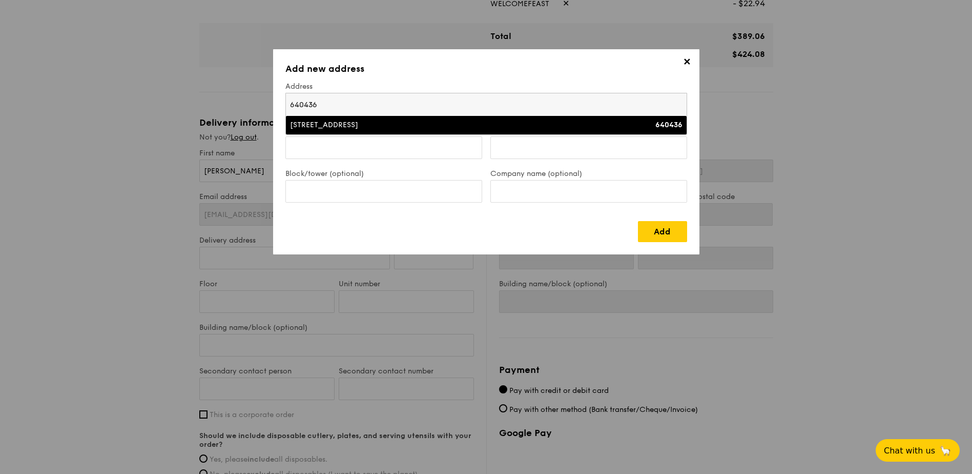
type input "640436"
click at [335, 118] on li "[STREET_ADDRESS] 640436" at bounding box center [486, 125] width 401 height 18
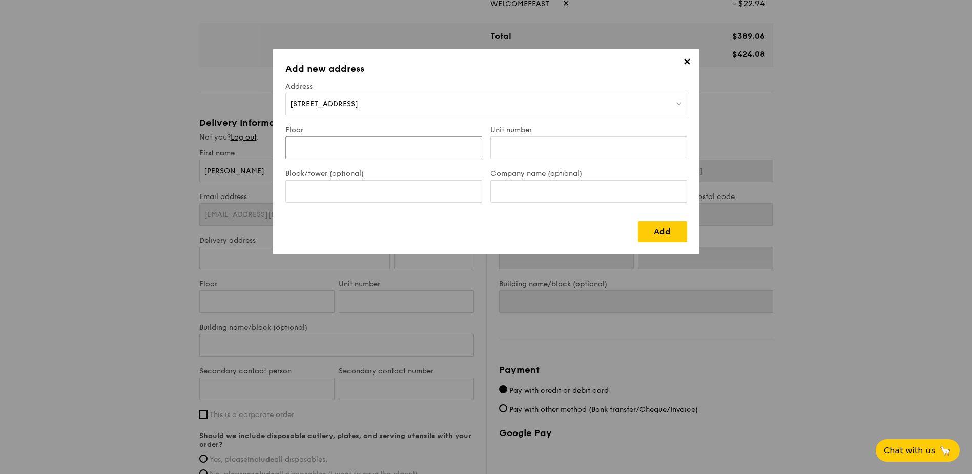
click at [333, 146] on input "Floor" at bounding box center [384, 147] width 197 height 23
type input "04"
click at [518, 151] on input "Unit number" at bounding box center [589, 147] width 197 height 23
type input "442"
click at [331, 194] on input "Block/tower (optional)" at bounding box center [384, 191] width 197 height 23
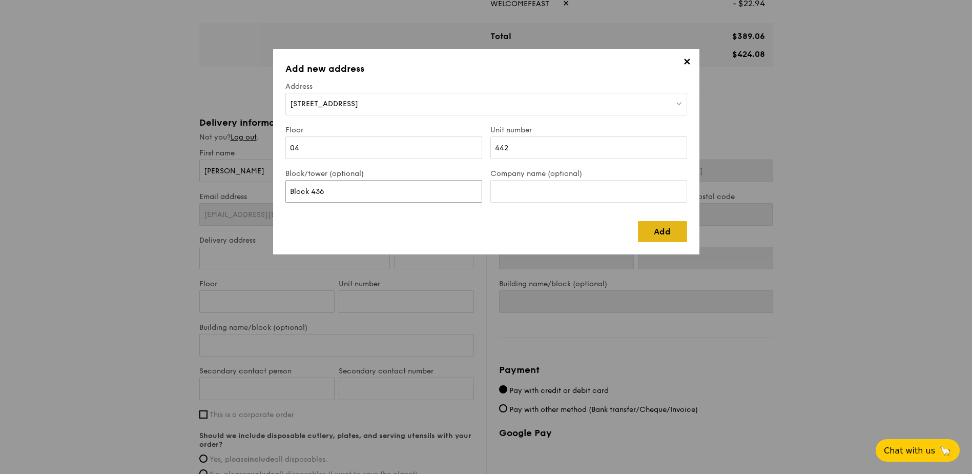
type input "Block 436"
click at [664, 233] on link "Add" at bounding box center [662, 231] width 49 height 21
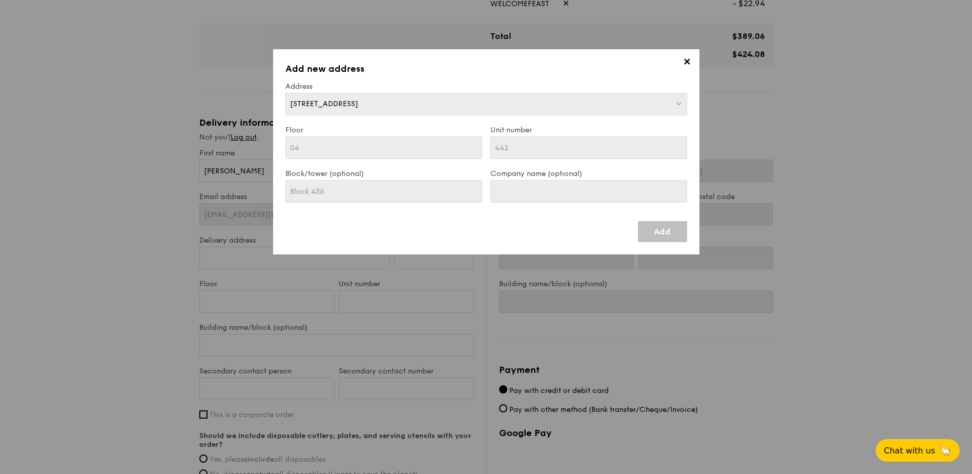
type input "[STREET_ADDRESS]"
type input "640436"
type input "04"
type input "442"
type input "Block 436"
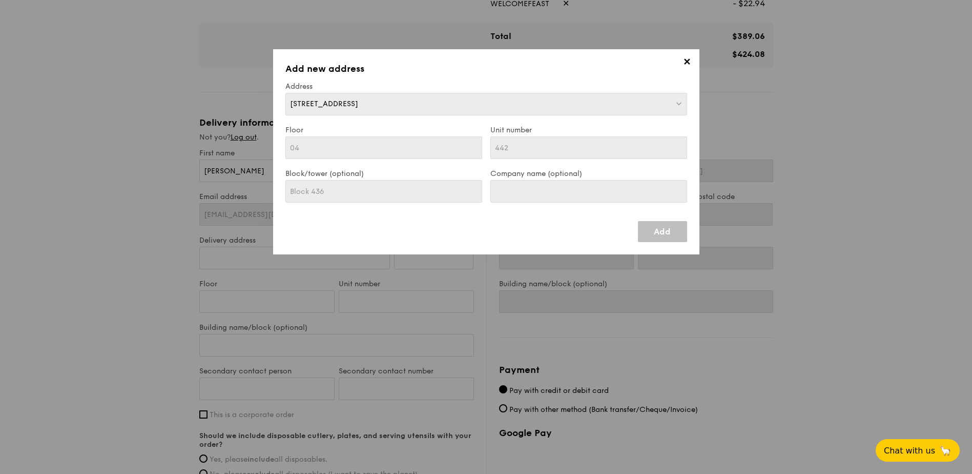
type input "[STREET_ADDRESS]"
type input "640436"
type input "04"
type input "442"
type input "Block 436"
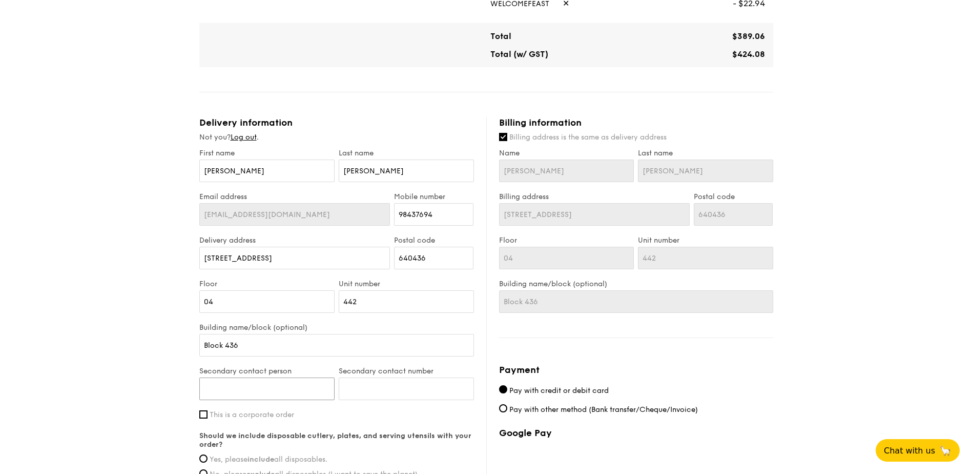
click at [289, 391] on input "Secondary contact person" at bounding box center [266, 388] width 135 height 23
type input "[PERSON_NAME]"
click at [376, 384] on input "Secondary contact number" at bounding box center [406, 388] width 135 height 23
drag, startPoint x: 368, startPoint y: 389, endPoint x: 378, endPoint y: 389, distance: 10.3
click at [369, 389] on input "98439764" at bounding box center [406, 388] width 135 height 23
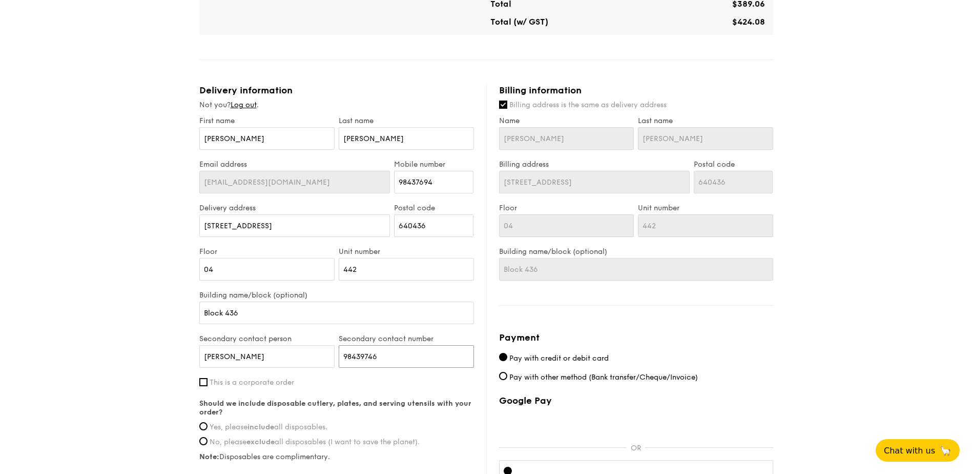
scroll to position [564, 0]
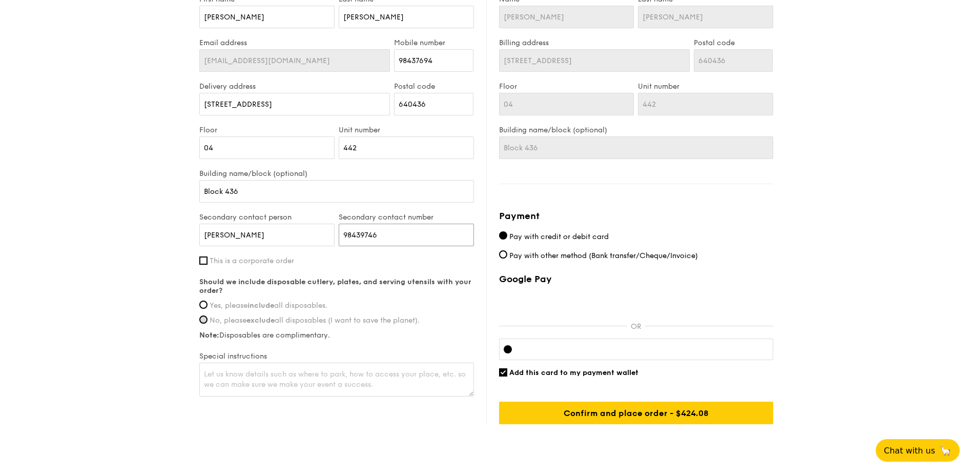
type input "98439746"
click at [204, 321] on input "No, please exclude all disposables (I want to save the planet)." at bounding box center [203, 319] width 8 height 8
radio input "true"
click at [633, 417] on input "Confirm and place order - $449.08" at bounding box center [636, 412] width 274 height 23
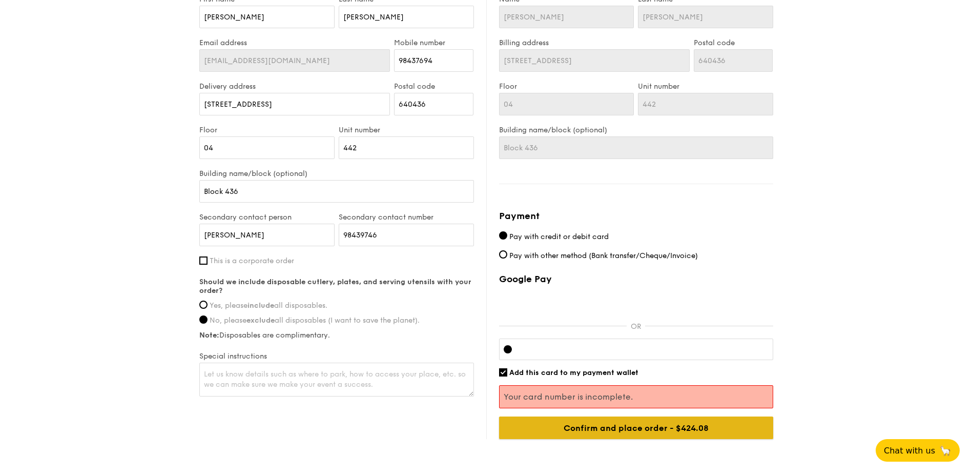
click at [625, 429] on input "Confirm and place order - $449.08" at bounding box center [636, 427] width 274 height 23
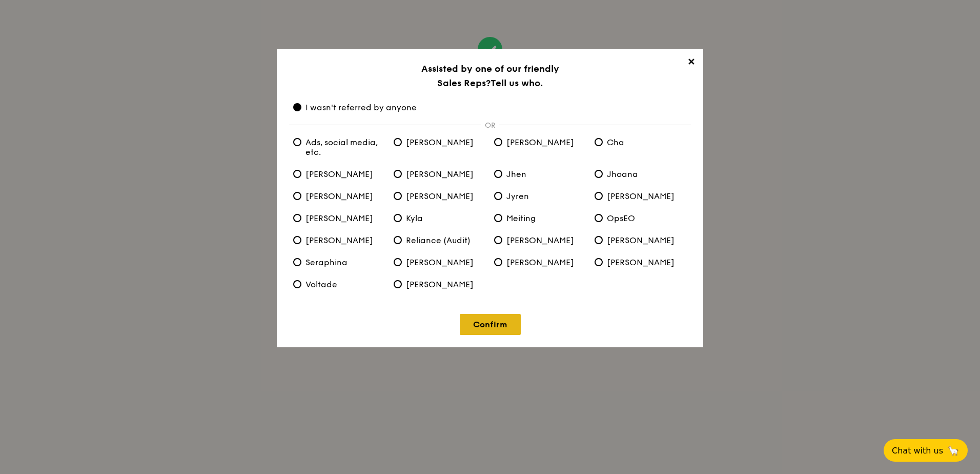
click at [492, 323] on link "Confirm" at bounding box center [490, 324] width 61 height 21
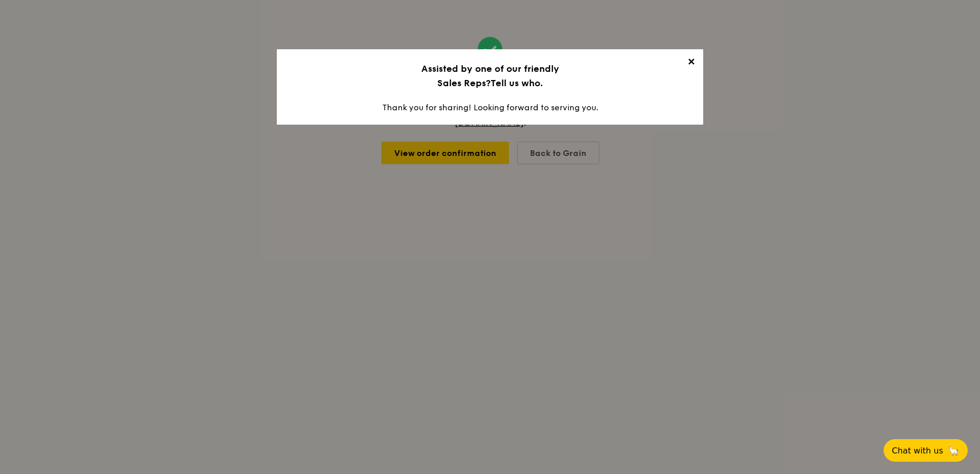
click at [690, 62] on span "✕" at bounding box center [691, 63] width 14 height 14
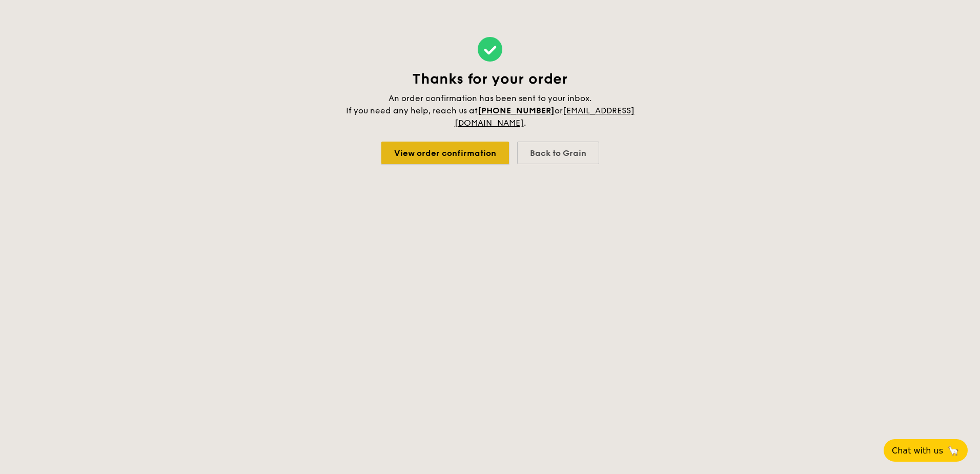
click at [431, 153] on link "View order confirmation" at bounding box center [445, 152] width 128 height 23
